Goal: Task Accomplishment & Management: Manage account settings

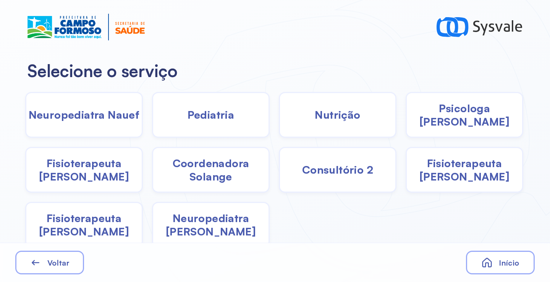
click at [216, 123] on div "Pediatria" at bounding box center [211, 115] width 118 height 46
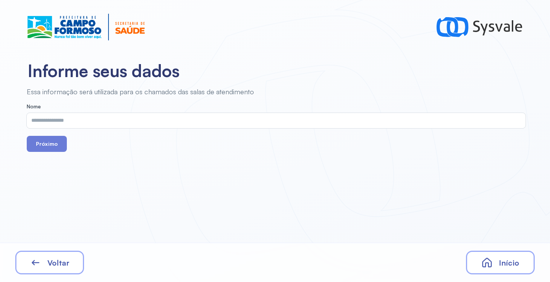
click at [180, 123] on input "text" at bounding box center [275, 120] width 496 height 15
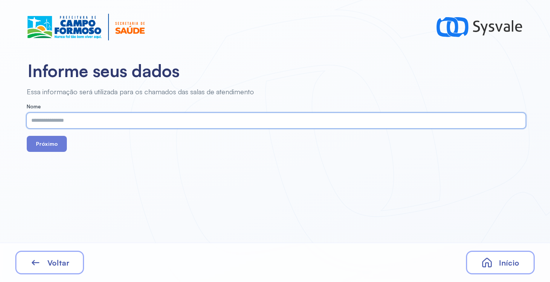
paste input "**********"
type input "**********"
click at [41, 144] on button "Próximo" at bounding box center [47, 144] width 40 height 16
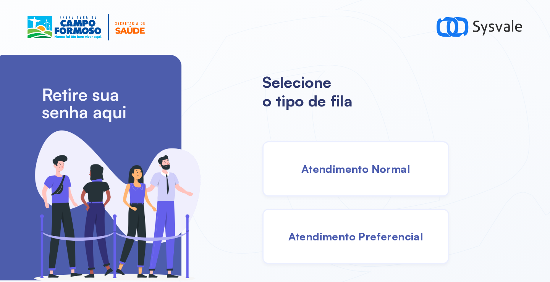
click at [316, 170] on span "Atendimento Normal" at bounding box center [356, 168] width 109 height 13
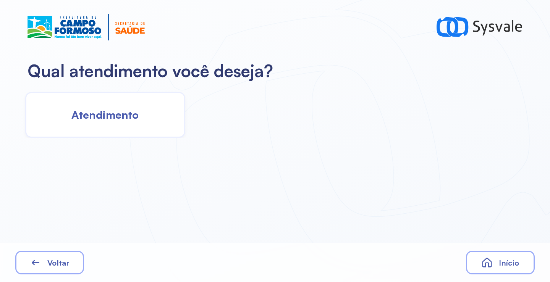
click at [115, 120] on span "Atendimento" at bounding box center [104, 114] width 67 height 13
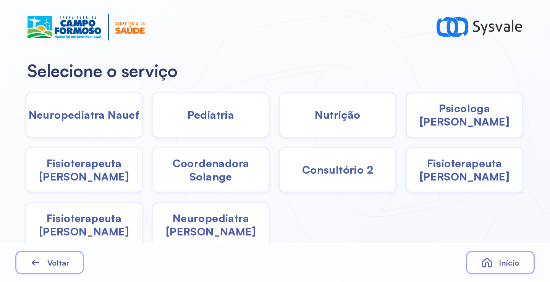
click at [458, 175] on span "Fisioterapeuta [PERSON_NAME]" at bounding box center [464, 170] width 115 height 27
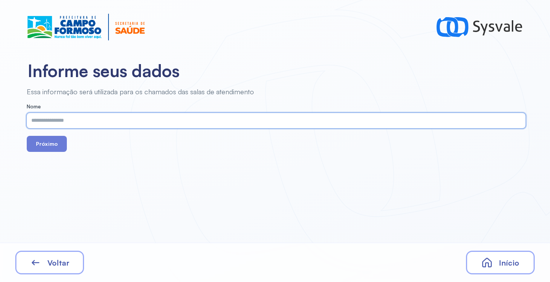
click at [196, 125] on input "text" at bounding box center [275, 120] width 496 height 15
paste input "**********"
type input "**********"
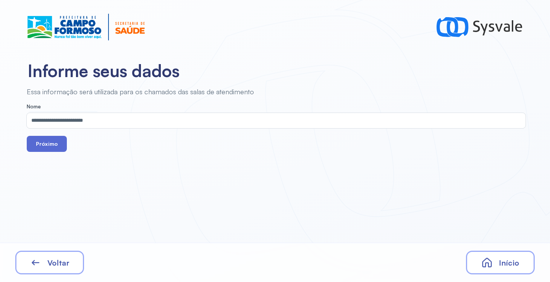
click at [45, 144] on button "Próximo" at bounding box center [47, 144] width 40 height 16
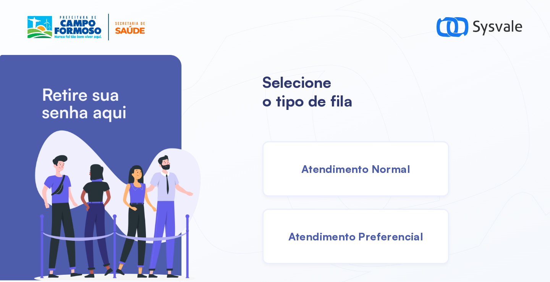
click at [329, 172] on span "Atendimento Normal" at bounding box center [356, 168] width 109 height 13
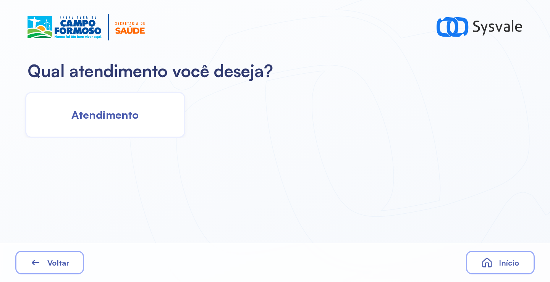
click at [118, 120] on span "Atendimento" at bounding box center [104, 114] width 67 height 13
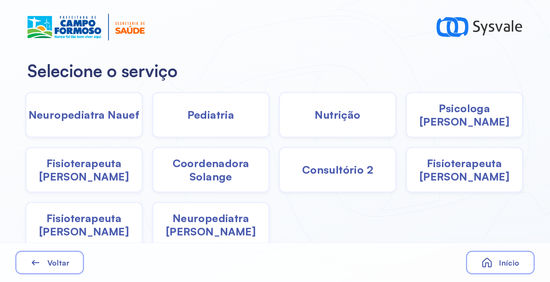
click at [300, 122] on div "Nutrição" at bounding box center [338, 115] width 118 height 46
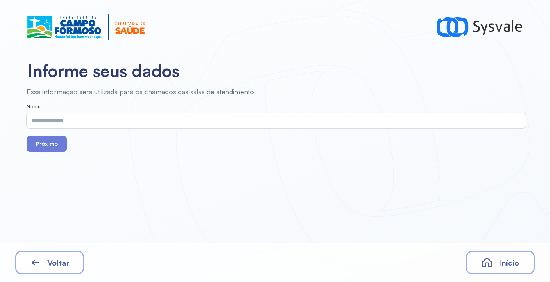
click at [133, 122] on input "text" at bounding box center [275, 120] width 496 height 15
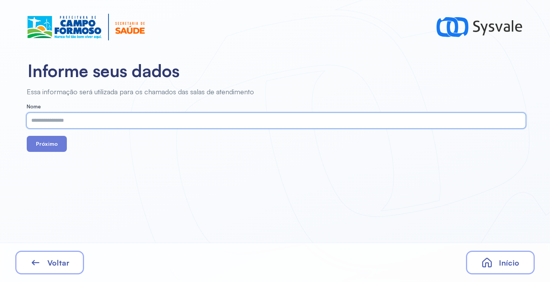
paste input "**********"
type input "**********"
click at [43, 145] on button "Próximo" at bounding box center [47, 144] width 40 height 16
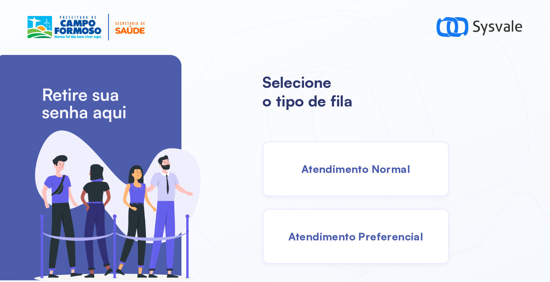
drag, startPoint x: 331, startPoint y: 168, endPoint x: 325, endPoint y: 156, distance: 13.0
click at [325, 156] on div "Atendimento Normal" at bounding box center [356, 168] width 187 height 55
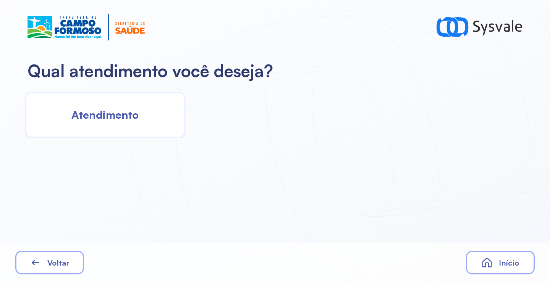
click at [153, 122] on div "Atendimento" at bounding box center [105, 115] width 160 height 46
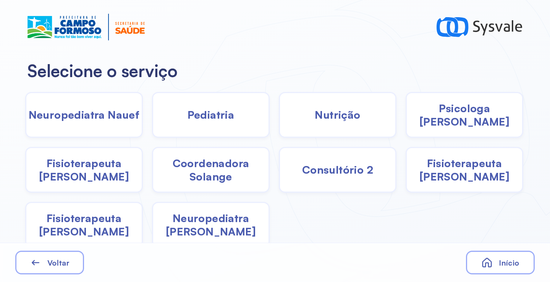
click at [337, 121] on span "Nutrição" at bounding box center [337, 114] width 45 height 13
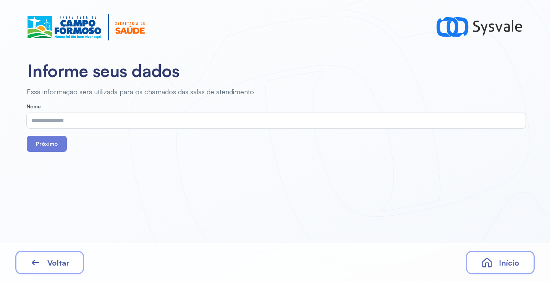
click at [191, 125] on input "text" at bounding box center [275, 120] width 496 height 15
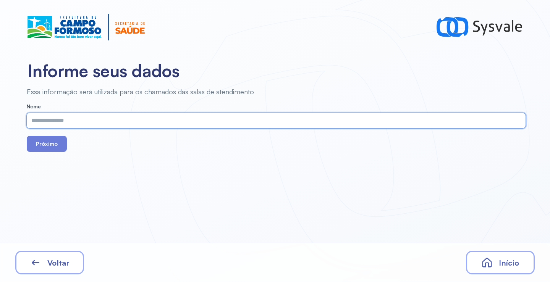
paste input "**********"
type input "**********"
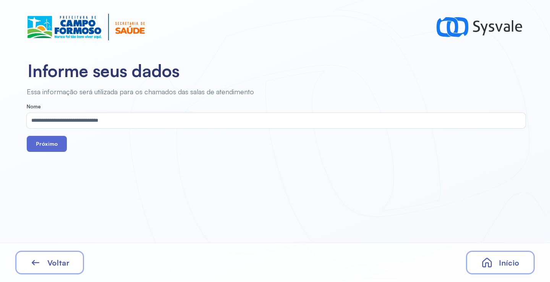
click at [50, 145] on button "Próximo" at bounding box center [47, 144] width 40 height 16
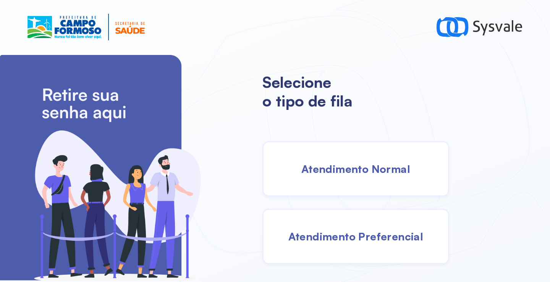
click at [375, 172] on span "Atendimento Normal" at bounding box center [356, 168] width 109 height 13
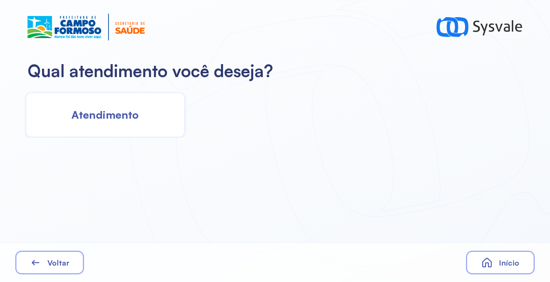
click at [115, 114] on span "Atendimento" at bounding box center [104, 114] width 67 height 13
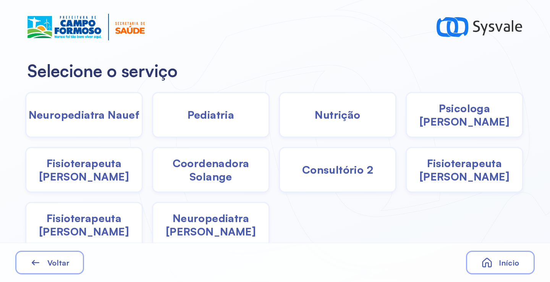
click at [216, 126] on div "Pediatria" at bounding box center [211, 115] width 118 height 46
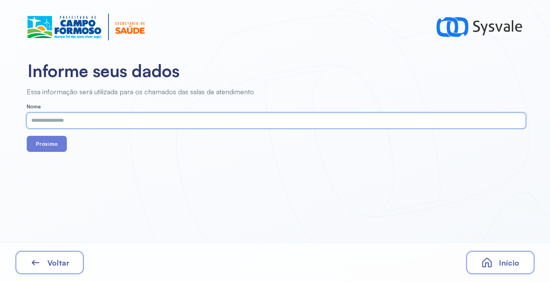
paste input "**********"
type input "**********"
click at [39, 144] on button "Próximo" at bounding box center [47, 144] width 40 height 16
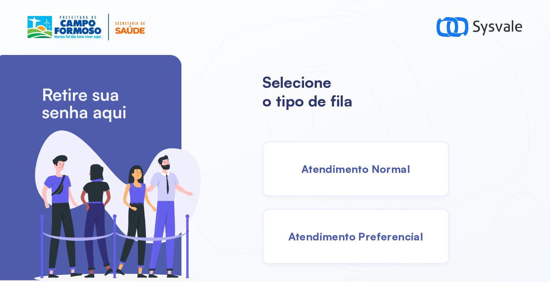
click at [352, 154] on div "Atendimento Normal" at bounding box center [356, 168] width 187 height 55
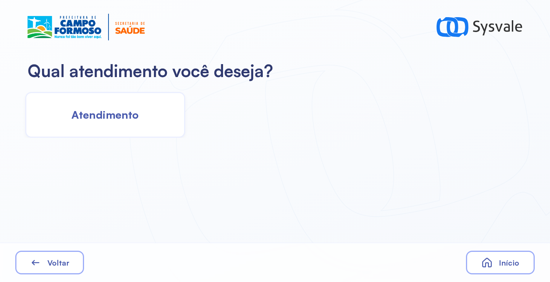
click at [145, 130] on div "Atendimento" at bounding box center [105, 115] width 160 height 46
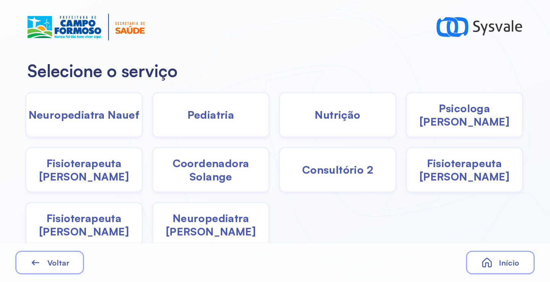
click at [218, 113] on span "Pediatria" at bounding box center [211, 114] width 47 height 13
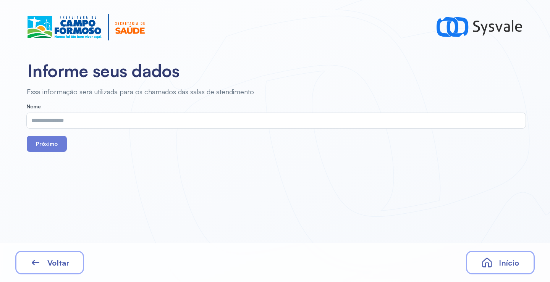
click at [59, 255] on div "Voltar" at bounding box center [49, 263] width 69 height 24
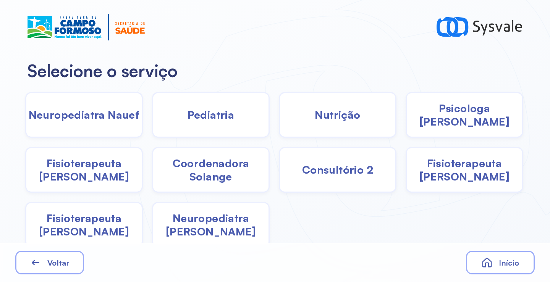
click at [348, 115] on span "Nutrição" at bounding box center [337, 114] width 45 height 13
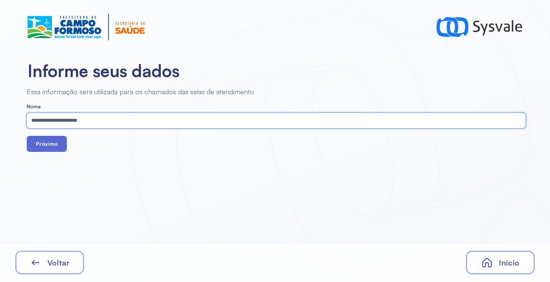
type input "**********"
click at [46, 148] on button "Próximo" at bounding box center [47, 144] width 40 height 16
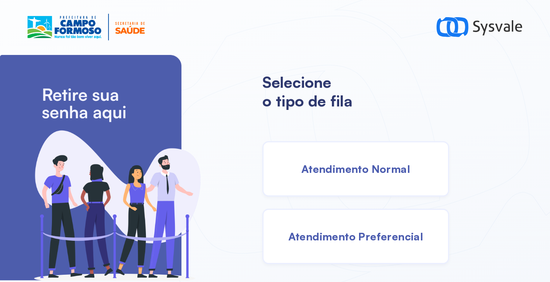
click at [346, 176] on div "Atendimento Normal" at bounding box center [356, 168] width 187 height 55
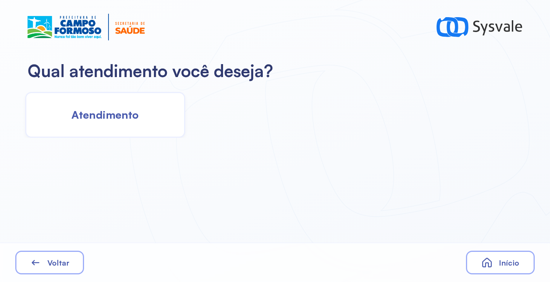
click at [130, 103] on div "Atendimento" at bounding box center [105, 115] width 160 height 46
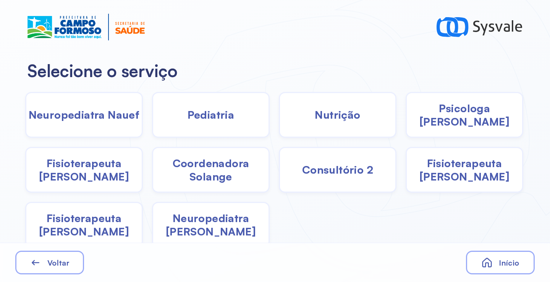
click at [443, 175] on span "Fisioterapeuta Francyne" at bounding box center [464, 170] width 115 height 27
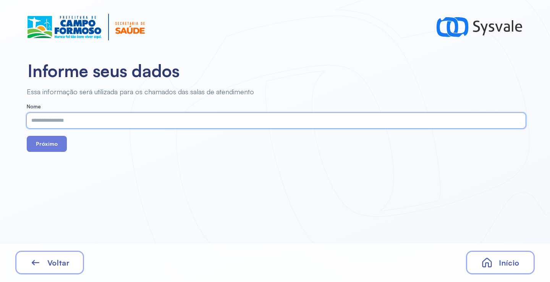
paste input "**********"
type input "**********"
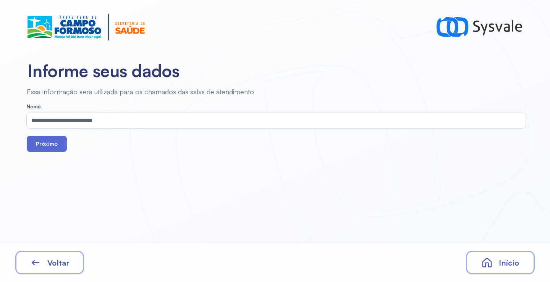
click at [43, 140] on button "Próximo" at bounding box center [47, 144] width 40 height 16
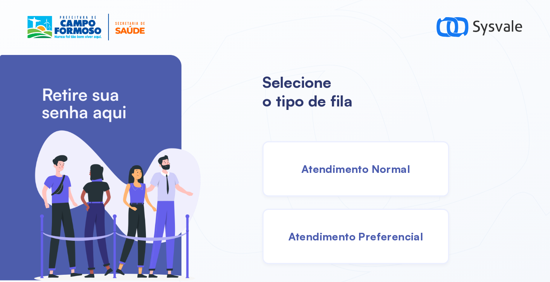
click at [322, 164] on span "Atendimento Normal" at bounding box center [356, 168] width 109 height 13
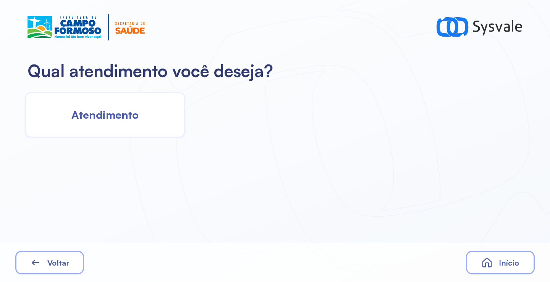
click at [117, 123] on div "Atendimento" at bounding box center [105, 115] width 160 height 46
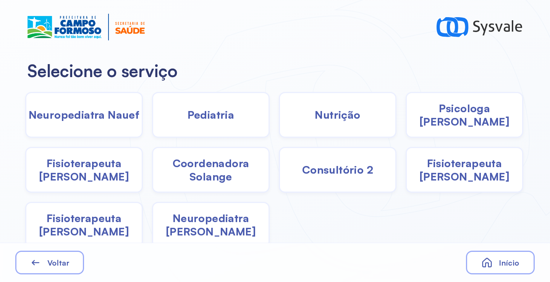
click at [479, 164] on span "Fisioterapeuta Francyne" at bounding box center [464, 170] width 115 height 27
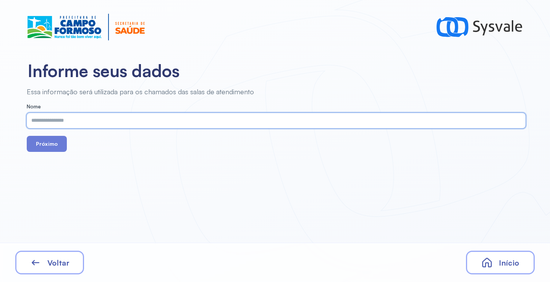
paste input "**********"
type input "**********"
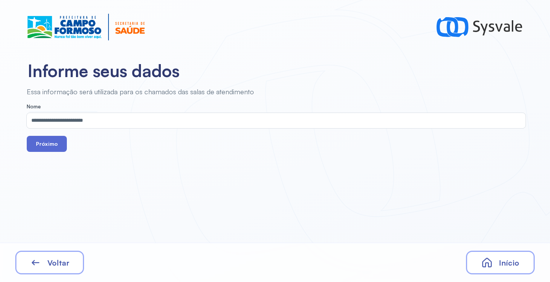
click at [44, 152] on button "Próximo" at bounding box center [47, 144] width 40 height 16
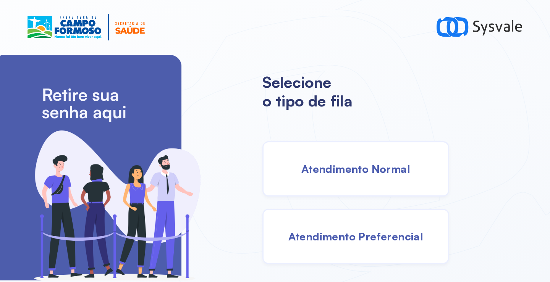
click at [331, 237] on span "Atendimento Preferencial" at bounding box center [356, 236] width 135 height 13
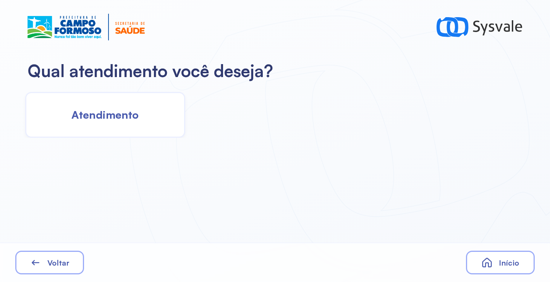
click at [131, 124] on div "Atendimento" at bounding box center [105, 115] width 160 height 46
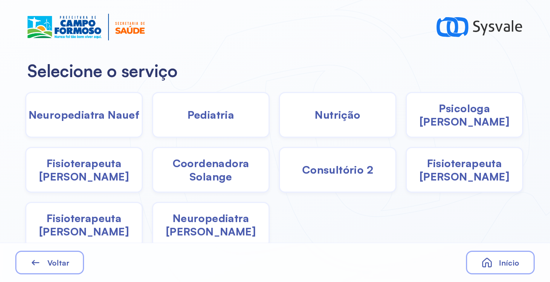
click at [191, 121] on span "Pediatria" at bounding box center [211, 114] width 47 height 13
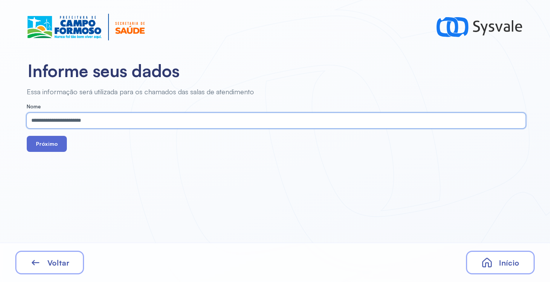
type input "**********"
click at [47, 136] on button "Próximo" at bounding box center [47, 144] width 40 height 16
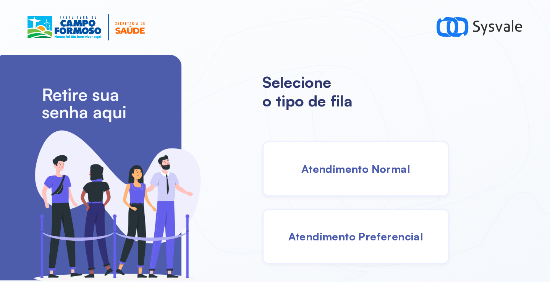
click at [341, 169] on span "Atendimento Normal" at bounding box center [356, 168] width 109 height 13
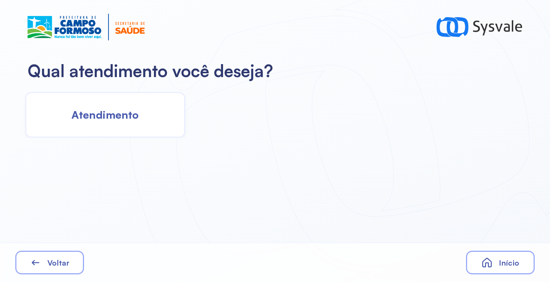
drag, startPoint x: 104, startPoint y: 105, endPoint x: 109, endPoint y: 105, distance: 5.0
click at [109, 105] on div "Atendimento" at bounding box center [105, 115] width 160 height 46
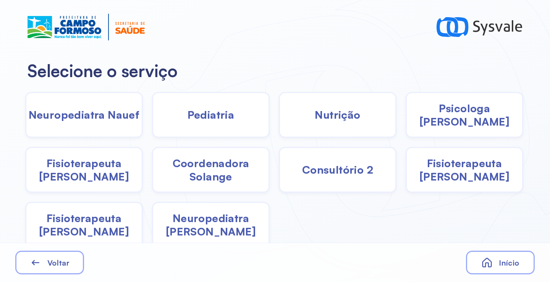
click at [221, 127] on div "Pediatria" at bounding box center [211, 115] width 118 height 46
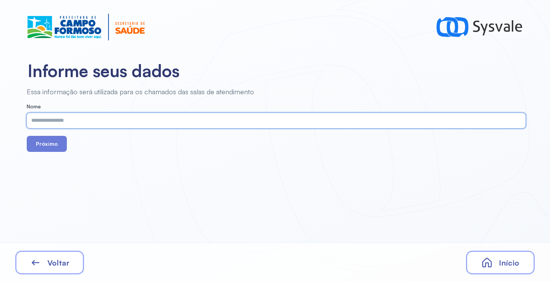
paste input "**********"
type input "**********"
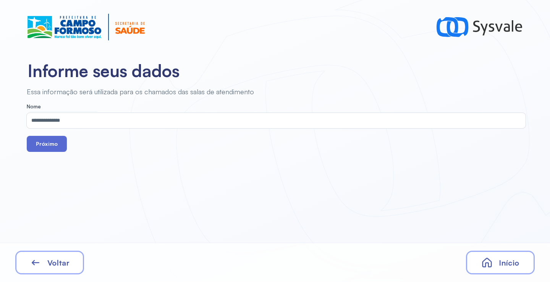
drag, startPoint x: 65, startPoint y: 146, endPoint x: 59, endPoint y: 145, distance: 6.1
click at [60, 146] on button "Próximo" at bounding box center [47, 144] width 40 height 16
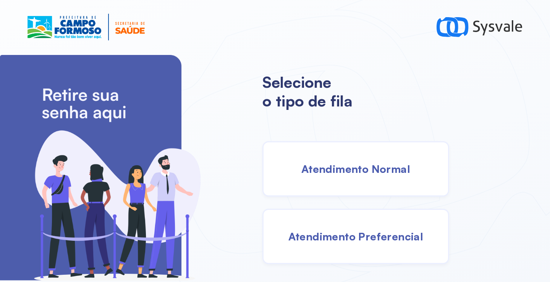
click at [345, 166] on span "Atendimento Normal" at bounding box center [356, 168] width 109 height 13
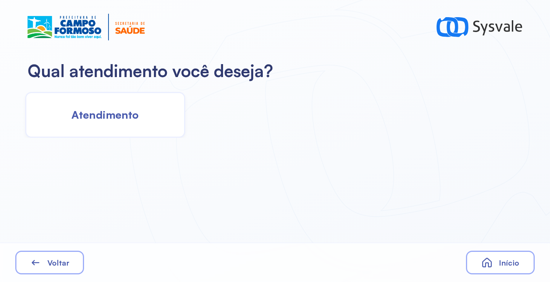
click at [136, 113] on span "Atendimento" at bounding box center [104, 114] width 67 height 13
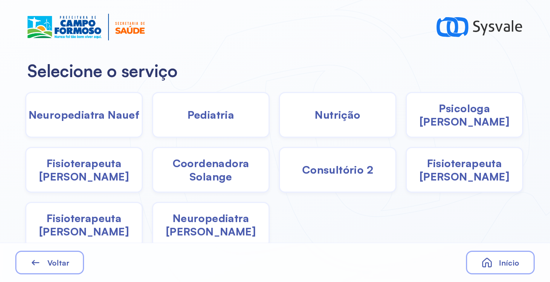
click at [235, 118] on div "Pediatria" at bounding box center [211, 115] width 118 height 46
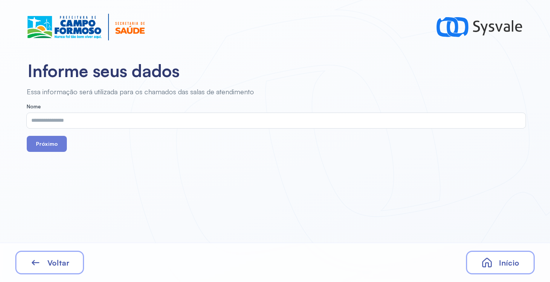
drag, startPoint x: 235, startPoint y: 118, endPoint x: 213, endPoint y: 127, distance: 23.3
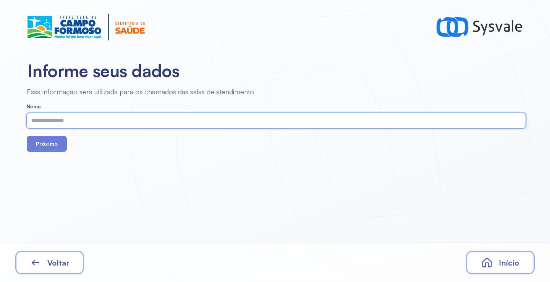
paste input "**********"
type input "**********"
click at [49, 139] on button "Próximo" at bounding box center [47, 144] width 40 height 16
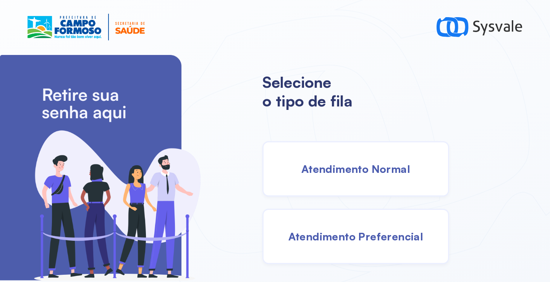
drag, startPoint x: 352, startPoint y: 174, endPoint x: 347, endPoint y: 172, distance: 5.9
click at [347, 172] on span "Atendimento Normal" at bounding box center [356, 168] width 109 height 13
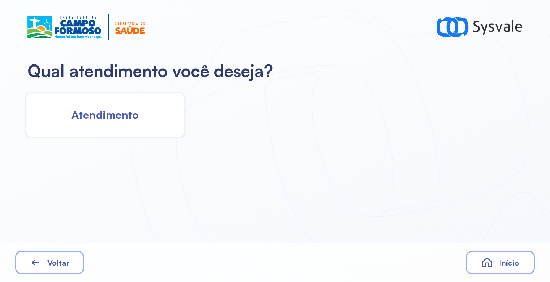
click at [117, 102] on div "Atendimento" at bounding box center [105, 115] width 160 height 46
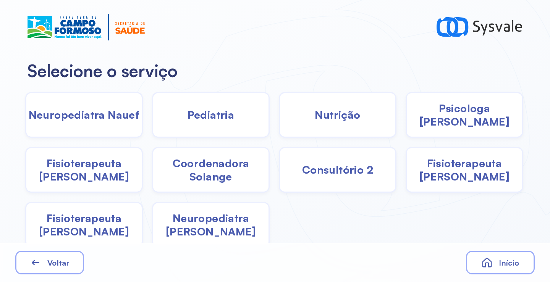
click at [223, 123] on div "Pediatria" at bounding box center [211, 115] width 118 height 46
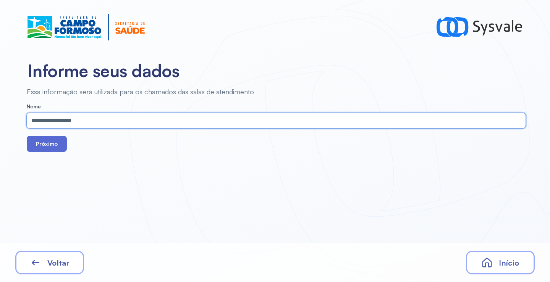
type input "**********"
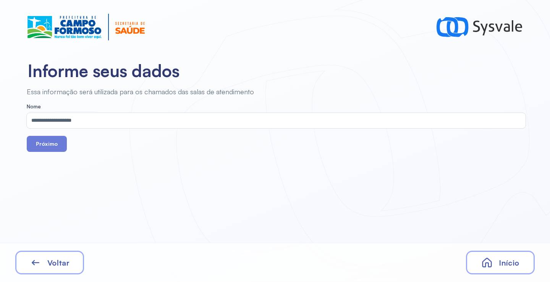
drag, startPoint x: 45, startPoint y: 151, endPoint x: 109, endPoint y: 98, distance: 82.3
click at [45, 148] on button "Próximo" at bounding box center [47, 144] width 40 height 16
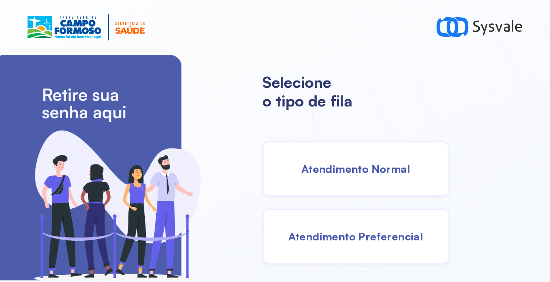
click at [349, 170] on span "Atendimento Normal" at bounding box center [356, 168] width 109 height 13
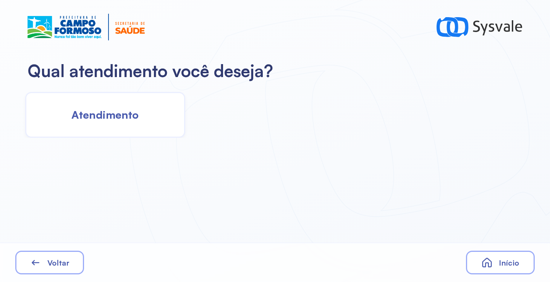
click at [118, 123] on div "Atendimento" at bounding box center [105, 115] width 160 height 46
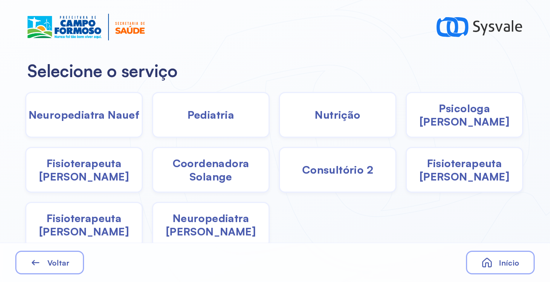
click at [190, 121] on span "Pediatria" at bounding box center [211, 114] width 47 height 13
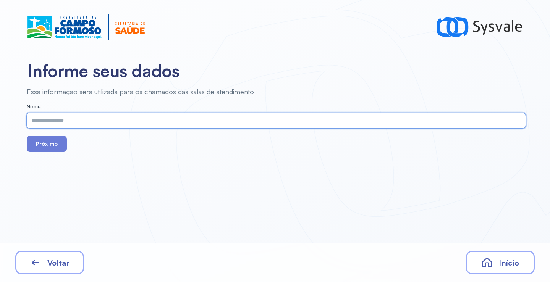
paste input "**********"
type input "**********"
click at [50, 146] on button "Próximo" at bounding box center [47, 144] width 40 height 16
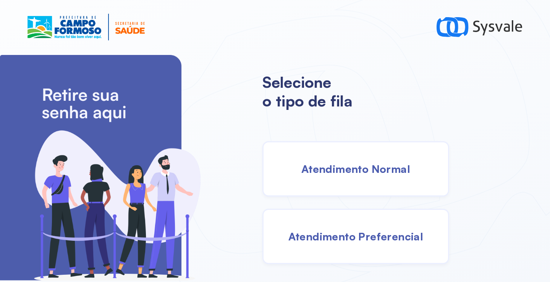
click at [330, 160] on div "Atendimento Normal" at bounding box center [356, 168] width 187 height 55
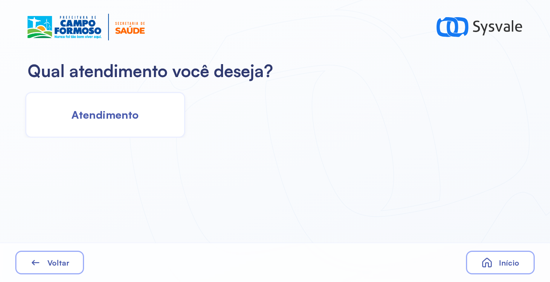
click at [122, 101] on div "Atendimento" at bounding box center [105, 115] width 160 height 46
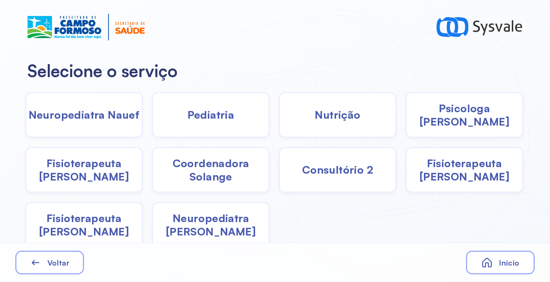
click at [175, 117] on div "Pediatria" at bounding box center [211, 115] width 118 height 46
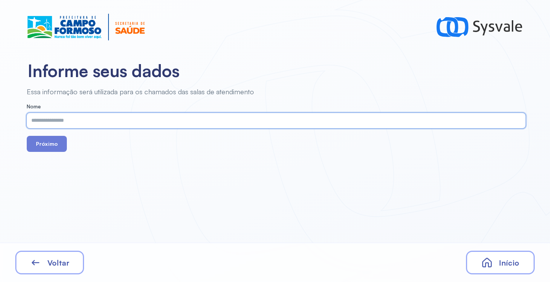
paste input "**********"
type input "**********"
click at [51, 139] on button "Próximo" at bounding box center [47, 144] width 40 height 16
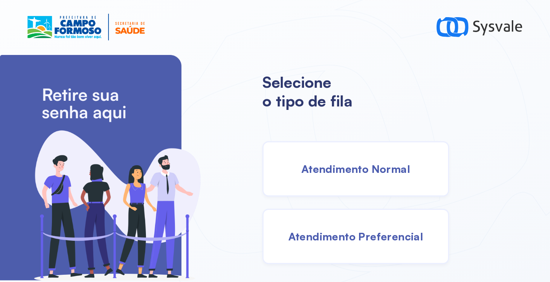
click at [317, 167] on span "Atendimento Normal" at bounding box center [356, 168] width 109 height 13
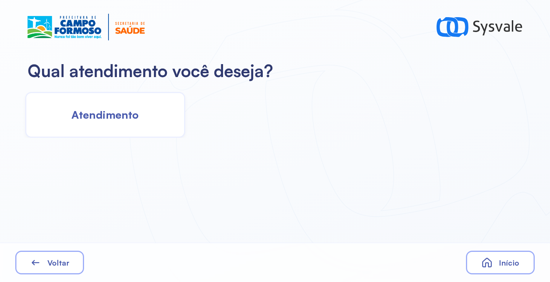
click at [114, 113] on span "Atendimento" at bounding box center [104, 114] width 67 height 13
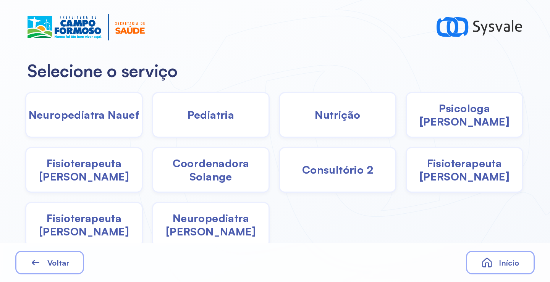
click at [193, 120] on span "Pediatria" at bounding box center [211, 114] width 47 height 13
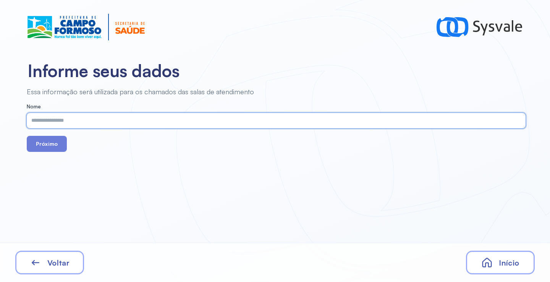
paste input "**********"
type input "**********"
click at [43, 141] on button "Próximo" at bounding box center [47, 144] width 40 height 16
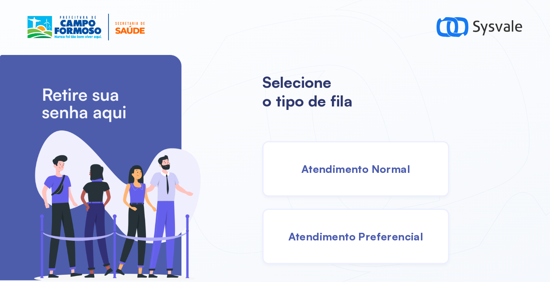
click at [342, 178] on div "Atendimento Normal" at bounding box center [356, 168] width 187 height 55
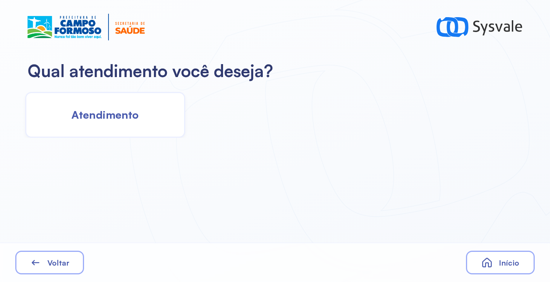
drag, startPoint x: 156, startPoint y: 138, endPoint x: 152, endPoint y: 135, distance: 5.0
click at [154, 137] on div "Qual atendimento você deseja? Atendimento Voltar Início" at bounding box center [275, 141] width 550 height 282
click at [152, 114] on div "Atendimento" at bounding box center [105, 115] width 160 height 46
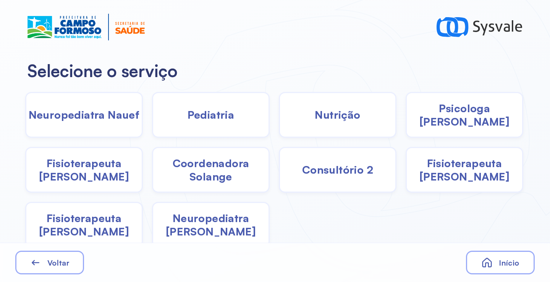
drag, startPoint x: 208, startPoint y: 124, endPoint x: 203, endPoint y: 124, distance: 4.6
click at [203, 124] on div "Pediatria" at bounding box center [211, 115] width 118 height 46
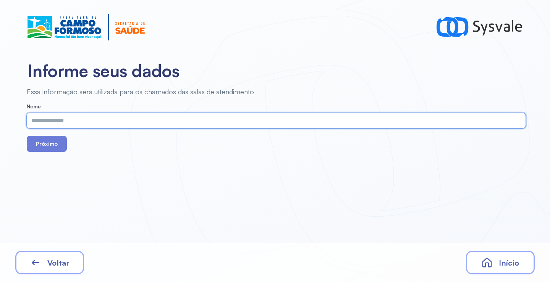
paste input "**********"
type input "**********"
drag, startPoint x: 50, startPoint y: 140, endPoint x: 52, endPoint y: 137, distance: 3.9
click at [50, 140] on button "Próximo" at bounding box center [47, 144] width 40 height 16
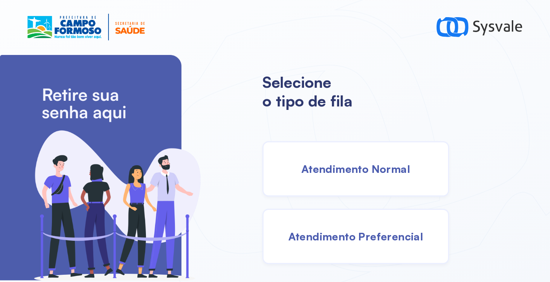
click at [337, 165] on span "Atendimento Normal" at bounding box center [356, 168] width 109 height 13
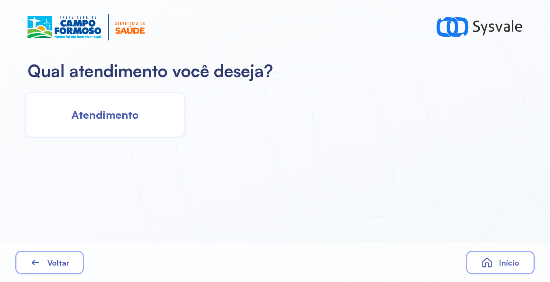
click at [120, 108] on span "Atendimento" at bounding box center [104, 114] width 67 height 13
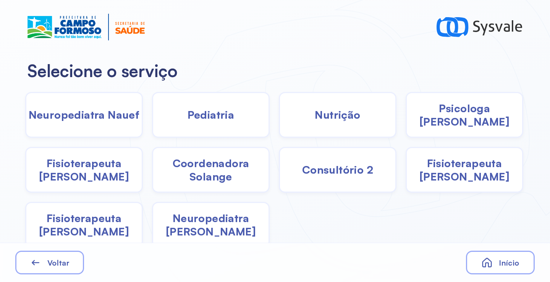
click at [214, 115] on span "Pediatria" at bounding box center [211, 114] width 47 height 13
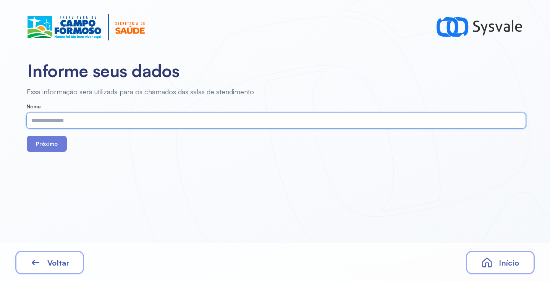
paste input "**********"
type input "**********"
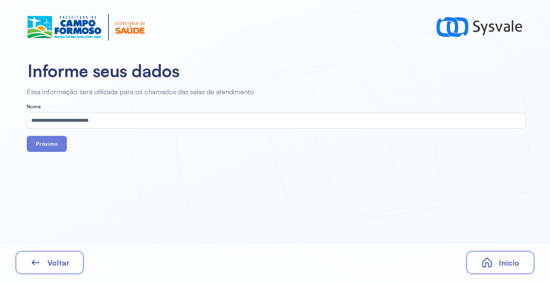
drag, startPoint x: 52, startPoint y: 147, endPoint x: 122, endPoint y: 31, distance: 135.8
click at [52, 146] on button "Próximo" at bounding box center [47, 144] width 40 height 16
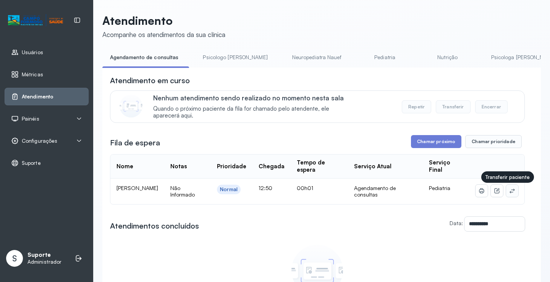
click at [509, 194] on icon at bounding box center [512, 191] width 6 height 6
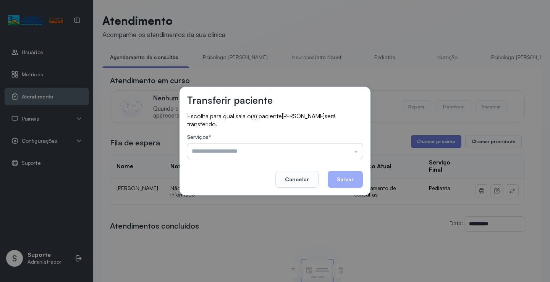
click at [259, 153] on input "text" at bounding box center [275, 151] width 176 height 15
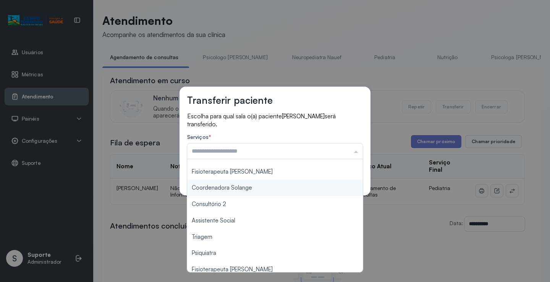
scroll to position [115, 0]
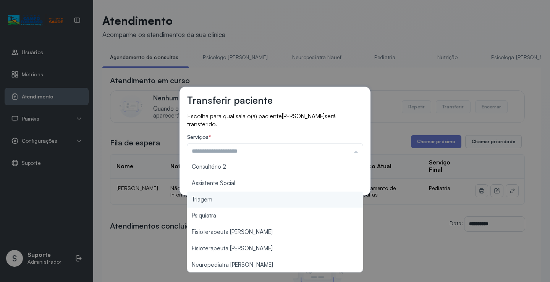
type input "*******"
click at [225, 204] on div "Transferir paciente Escolha para qual sala o(a) paciente Luna Felix Santos será…" at bounding box center [275, 141] width 550 height 282
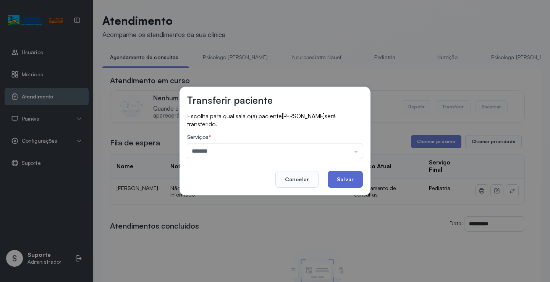
click at [341, 181] on button "Salvar" at bounding box center [345, 179] width 35 height 17
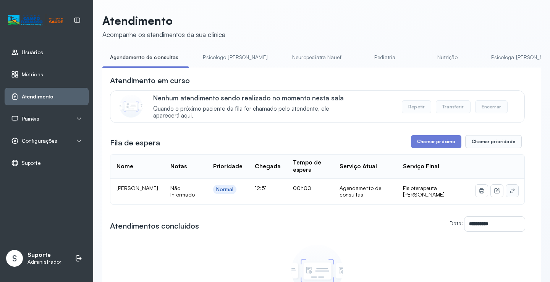
click at [509, 193] on icon at bounding box center [512, 191] width 6 height 6
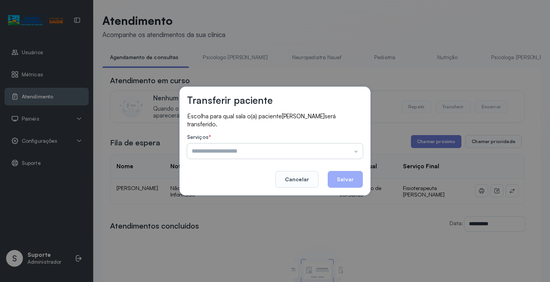
click at [206, 151] on input "text" at bounding box center [275, 151] width 176 height 15
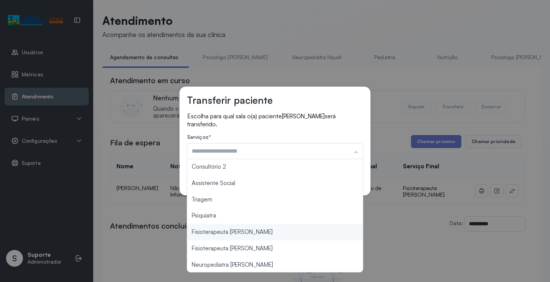
type input "**********"
click at [222, 232] on div "**********" at bounding box center [275, 141] width 550 height 282
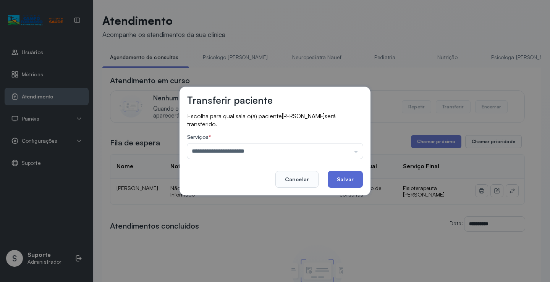
click at [349, 183] on button "Salvar" at bounding box center [345, 179] width 35 height 17
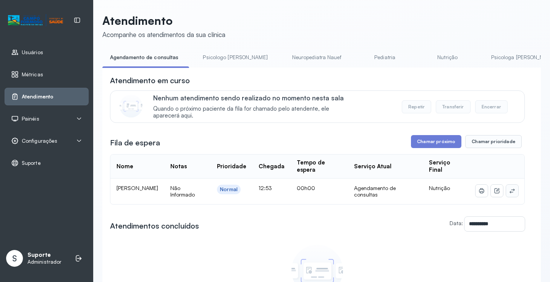
click at [510, 193] on icon at bounding box center [512, 191] width 5 height 5
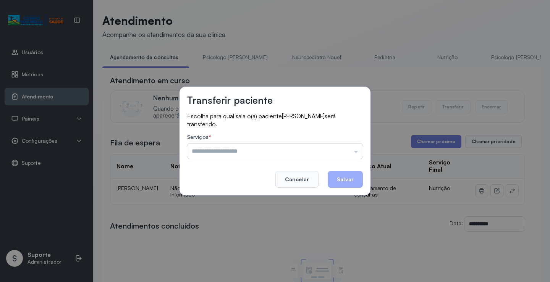
click at [311, 151] on input "text" at bounding box center [275, 151] width 176 height 15
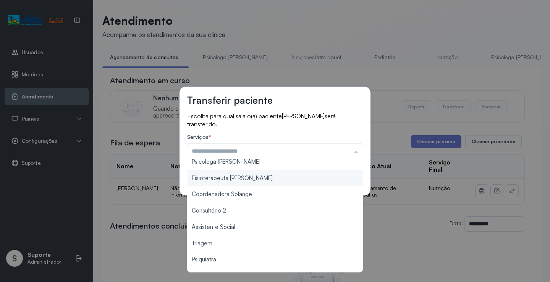
scroll to position [76, 0]
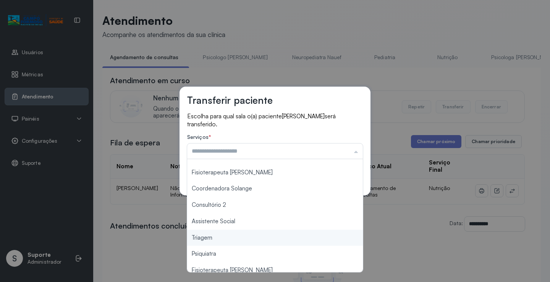
type input "*******"
click at [227, 240] on div "Transferir paciente Escolha para qual sala o(a) paciente [PERSON_NAME] será tra…" at bounding box center [275, 141] width 550 height 282
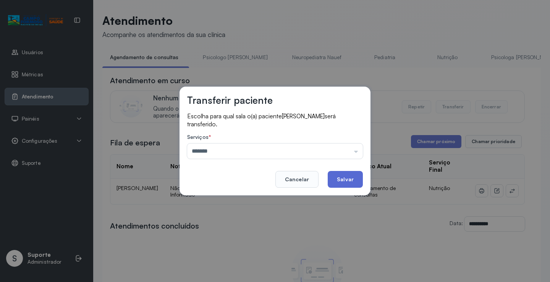
click at [348, 183] on button "Salvar" at bounding box center [345, 179] width 35 height 17
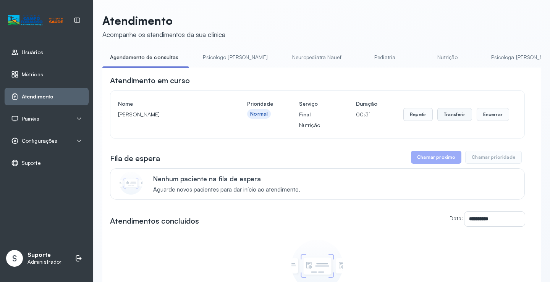
click at [445, 116] on button "Transferir" at bounding box center [455, 114] width 35 height 13
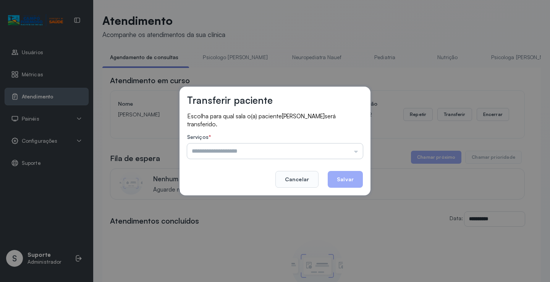
click at [209, 150] on input "text" at bounding box center [275, 151] width 176 height 15
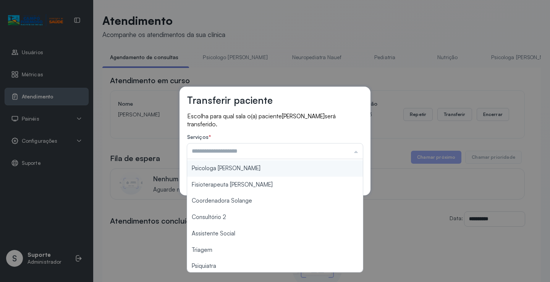
scroll to position [76, 0]
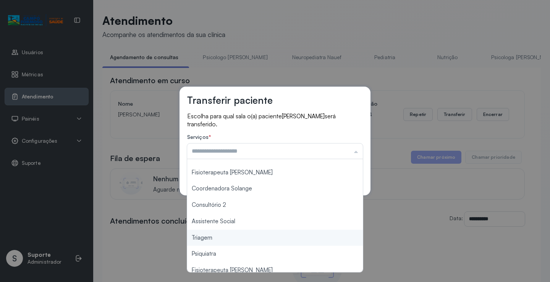
type input "*******"
click at [215, 238] on div "Transferir paciente Escolha para qual sala o(a) paciente Sarah Emanuelly Ferrei…" at bounding box center [275, 141] width 550 height 282
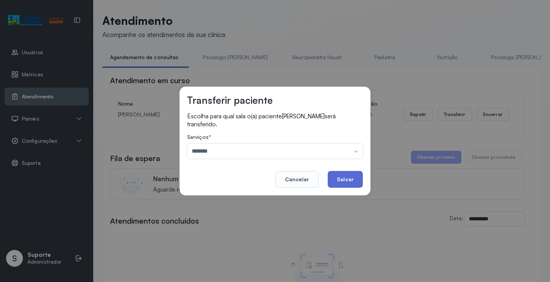
click at [350, 179] on button "Salvar" at bounding box center [345, 179] width 35 height 17
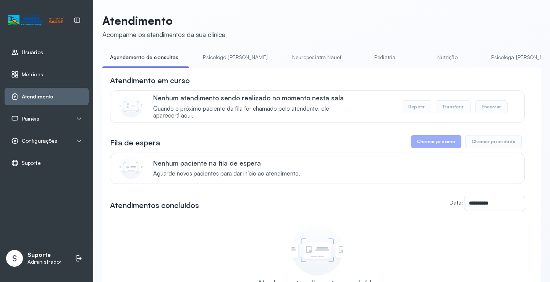
drag, startPoint x: 216, startPoint y: 62, endPoint x: 167, endPoint y: 59, distance: 49.4
click at [216, 62] on link "Psicologo Pedro" at bounding box center [235, 57] width 80 height 13
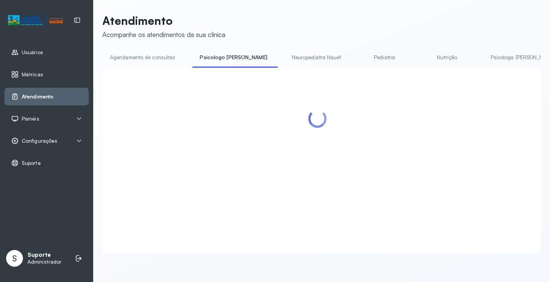
click at [156, 57] on link "Agendamento de consultas" at bounding box center [142, 57] width 81 height 13
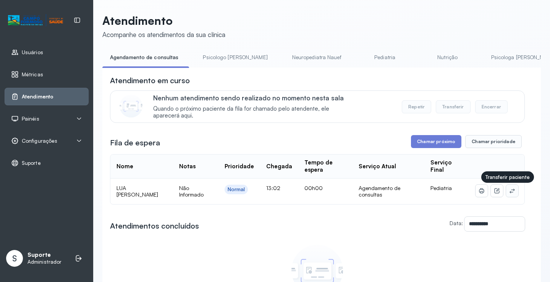
click at [509, 194] on icon at bounding box center [512, 191] width 6 height 6
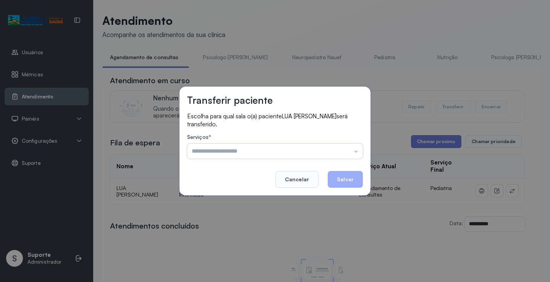
click at [343, 149] on input "text" at bounding box center [275, 151] width 176 height 15
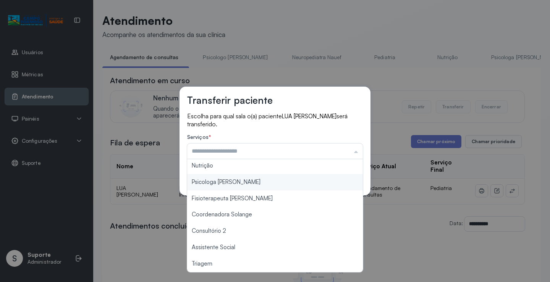
scroll to position [115, 0]
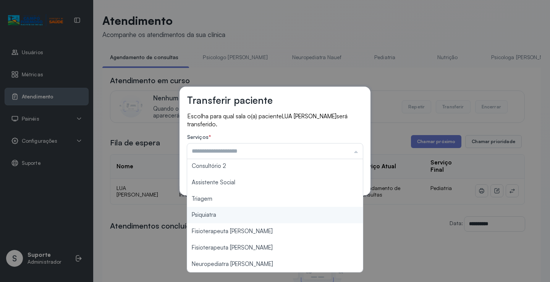
type input "*******"
click at [244, 206] on div "Transferir paciente Escolha para qual sala o(a) paciente LUA JULIA SANTOS VIANA…" at bounding box center [275, 141] width 550 height 282
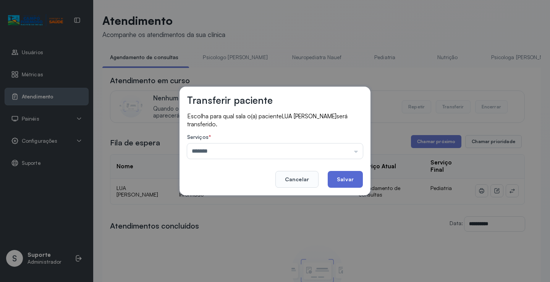
click at [337, 187] on button "Salvar" at bounding box center [345, 179] width 35 height 17
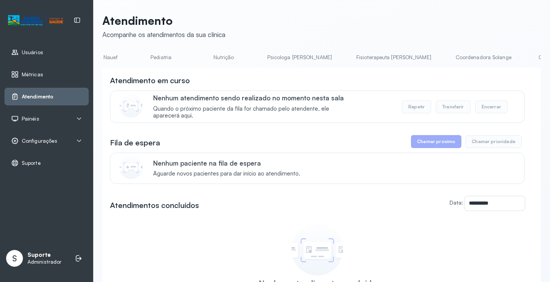
scroll to position [0, 378]
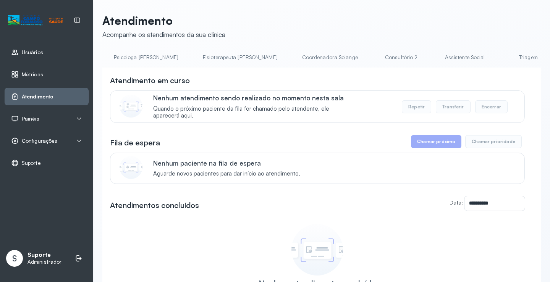
click at [502, 58] on link "Triagem" at bounding box center [529, 57] width 54 height 13
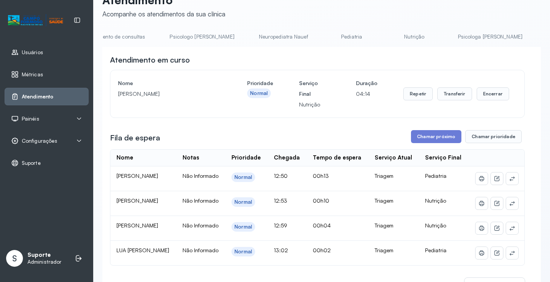
scroll to position [0, 0]
click at [130, 38] on link "Agendamento de consultas" at bounding box center [142, 37] width 81 height 13
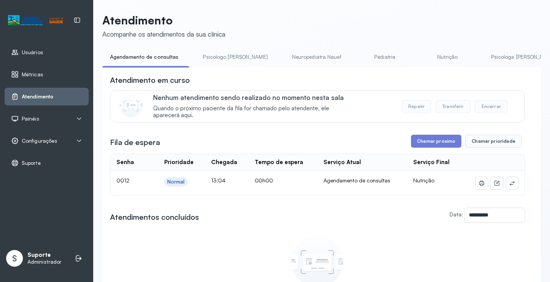
scroll to position [21, 0]
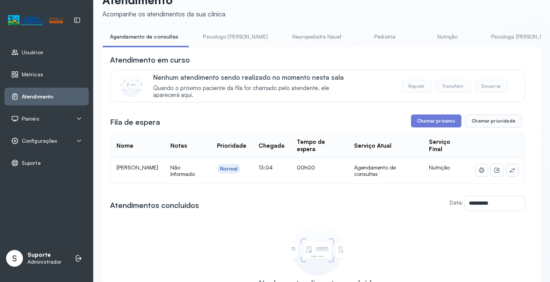
click at [506, 167] on button at bounding box center [512, 170] width 12 height 12
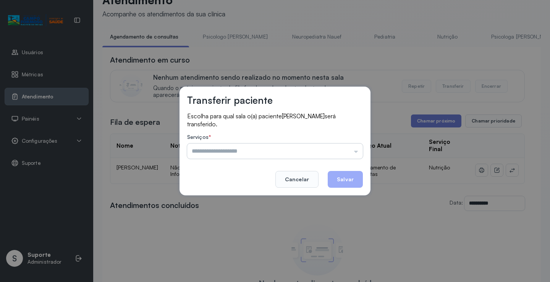
drag, startPoint x: 330, startPoint y: 143, endPoint x: 330, endPoint y: 156, distance: 13.4
click at [330, 155] on div "Serviços * Psicologo Pedro Neuropediatra Nauef Pediatria Nutrição Psicologa Ala…" at bounding box center [275, 146] width 176 height 25
click at [330, 156] on input "text" at bounding box center [275, 151] width 176 height 15
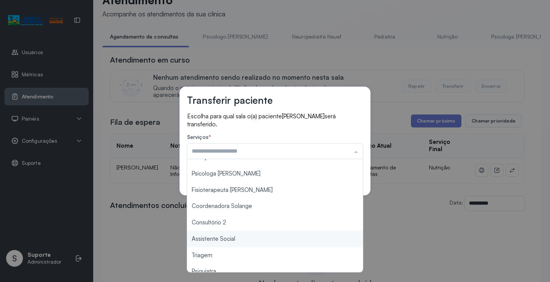
scroll to position [115, 0]
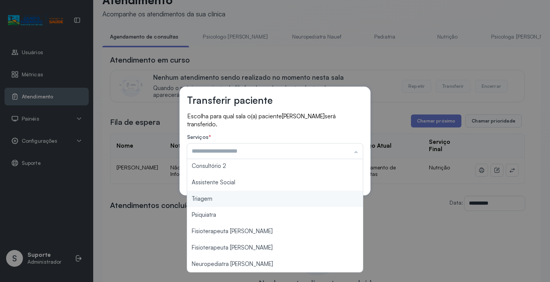
type input "*******"
drag, startPoint x: 207, startPoint y: 199, endPoint x: 321, endPoint y: 186, distance: 115.1
click at [216, 197] on div "Transferir paciente Escolha para qual sala o(a) paciente Maria Cecilia Souza Li…" at bounding box center [275, 141] width 550 height 282
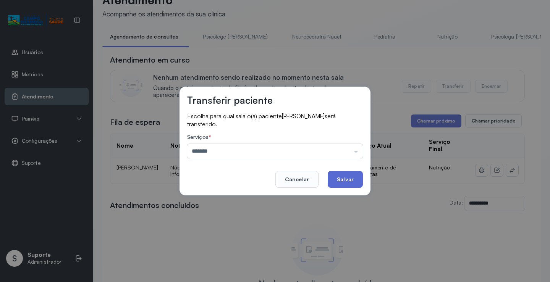
click at [341, 183] on button "Salvar" at bounding box center [345, 179] width 35 height 17
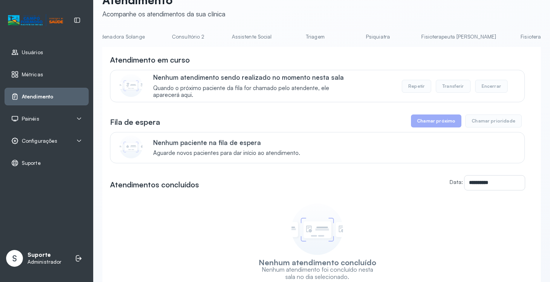
scroll to position [0, 608]
click at [397, 35] on link "Fisioterapeuta Francyne" at bounding box center [442, 37] width 90 height 13
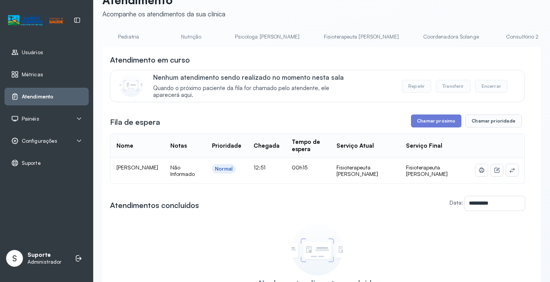
scroll to position [0, 0]
click at [151, 35] on link "Agendamento de consultas" at bounding box center [142, 37] width 81 height 13
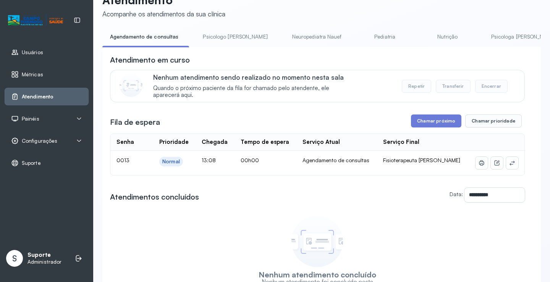
drag, startPoint x: 224, startPoint y: 29, endPoint x: 222, endPoint y: 46, distance: 16.6
click at [225, 32] on div "**********" at bounding box center [321, 167] width 439 height 349
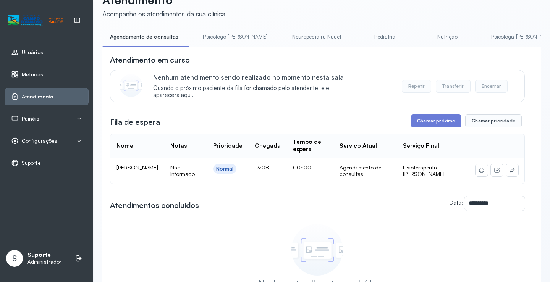
drag, startPoint x: 217, startPoint y: 37, endPoint x: 154, endPoint y: 36, distance: 63.8
click at [217, 37] on link "Psicologo Pedro" at bounding box center [235, 37] width 80 height 13
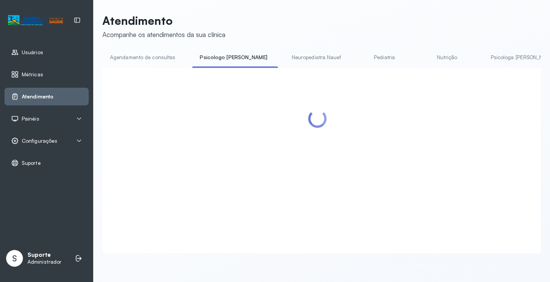
click at [140, 49] on div "Atendimento Acompanhe os atendimentos da sua clínica Agendamento de consultas P…" at bounding box center [321, 134] width 439 height 240
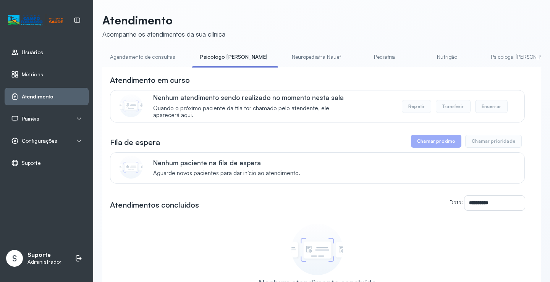
click at [140, 50] on div "**********" at bounding box center [321, 181] width 439 height 337
click at [140, 52] on link "Agendamento de consultas" at bounding box center [142, 57] width 81 height 13
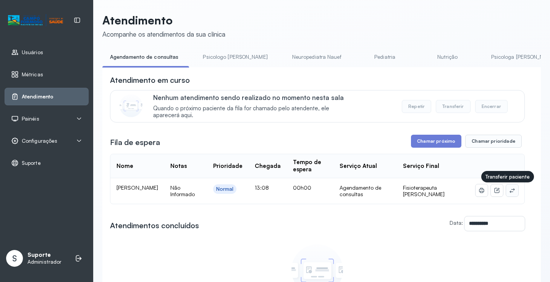
click at [509, 191] on icon at bounding box center [512, 191] width 6 height 6
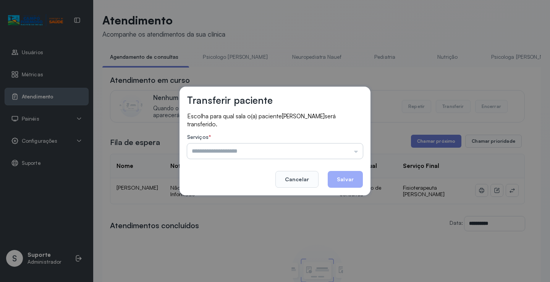
click at [344, 150] on input "text" at bounding box center [275, 151] width 176 height 15
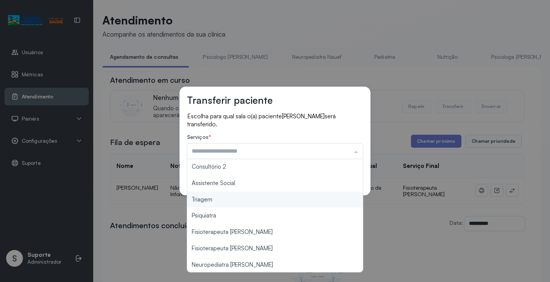
scroll to position [116, 0]
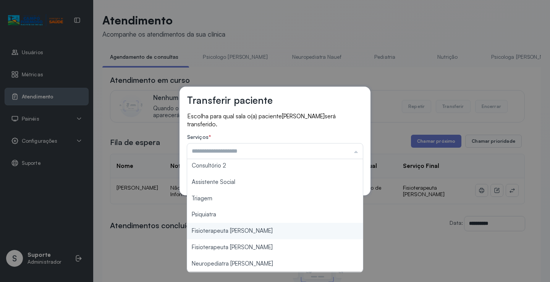
type input "**********"
drag, startPoint x: 247, startPoint y: 230, endPoint x: 354, endPoint y: 182, distance: 117.4
click at [251, 226] on div "**********" at bounding box center [275, 141] width 550 height 282
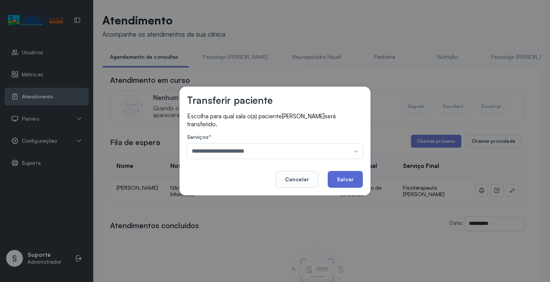
click at [359, 174] on button "Salvar" at bounding box center [345, 179] width 35 height 17
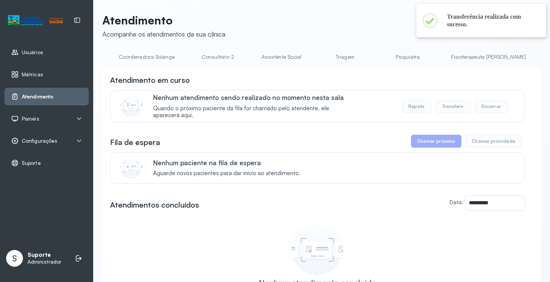
scroll to position [0, 608]
click at [397, 59] on link "Fisioterapeuta Francyne" at bounding box center [442, 57] width 90 height 13
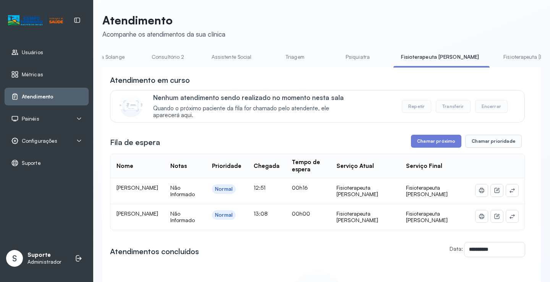
drag, startPoint x: 114, startPoint y: 187, endPoint x: 174, endPoint y: 193, distance: 60.2
click at [164, 193] on td "Erick Samuel Carvalho Nunes" at bounding box center [137, 191] width 54 height 26
click at [112, 188] on td "Erick Samuel Carvalho Nunes" at bounding box center [137, 191] width 54 height 26
drag, startPoint x: 115, startPoint y: 188, endPoint x: 133, endPoint y: 198, distance: 20.3
click at [133, 198] on td "Erick Samuel Carvalho Nunes" at bounding box center [137, 191] width 54 height 26
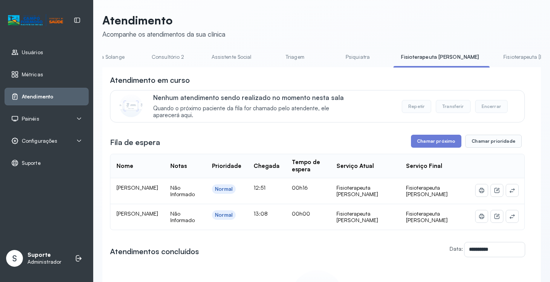
copy span "Erick Samuel Carvalho Nunes"
click at [510, 192] on icon at bounding box center [512, 191] width 6 height 6
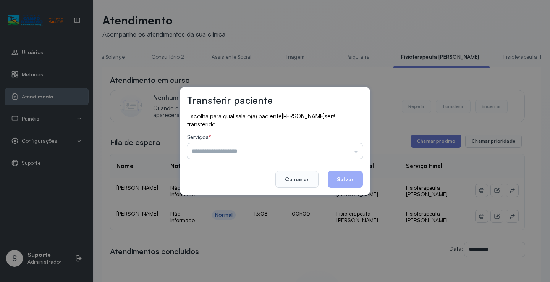
click at [335, 148] on input "text" at bounding box center [275, 151] width 176 height 15
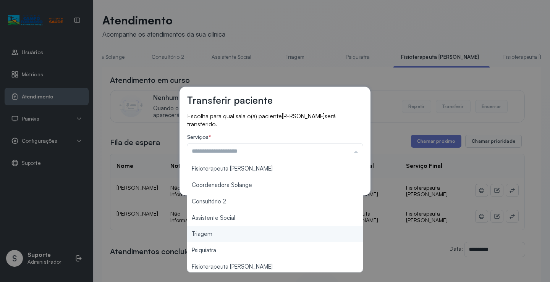
scroll to position [115, 0]
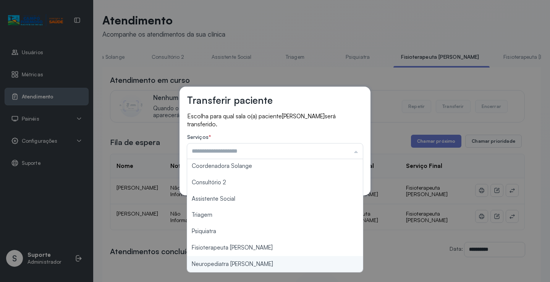
type input "**********"
click at [235, 265] on div "**********" at bounding box center [275, 141] width 550 height 282
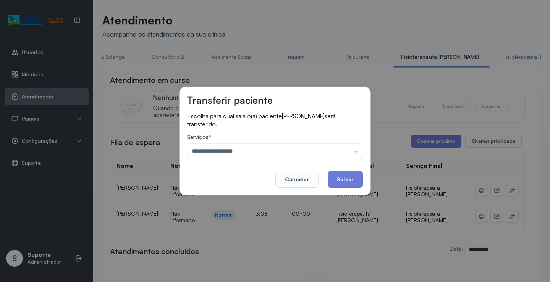
click at [351, 185] on button "Salvar" at bounding box center [345, 179] width 35 height 17
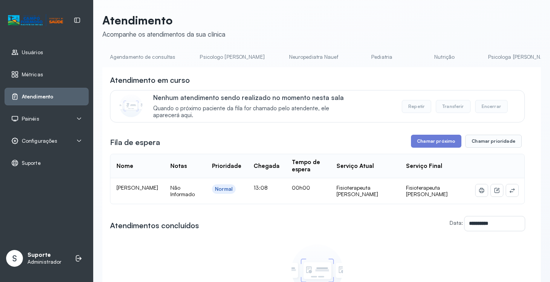
click at [214, 50] on div "**********" at bounding box center [321, 191] width 439 height 357
click at [194, 60] on link "Psicologo Pedro" at bounding box center [232, 57] width 80 height 13
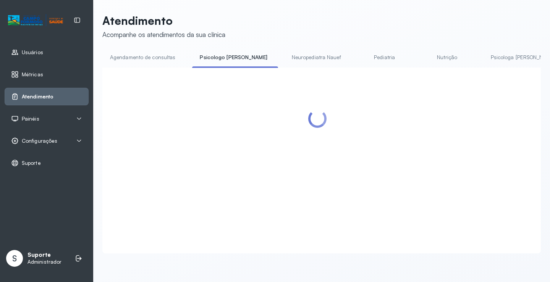
click at [154, 58] on link "Agendamento de consultas" at bounding box center [142, 57] width 81 height 13
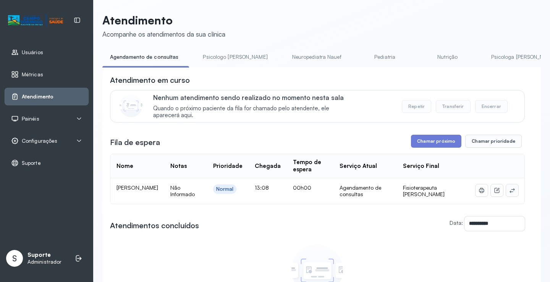
click at [510, 192] on icon at bounding box center [512, 190] width 5 height 5
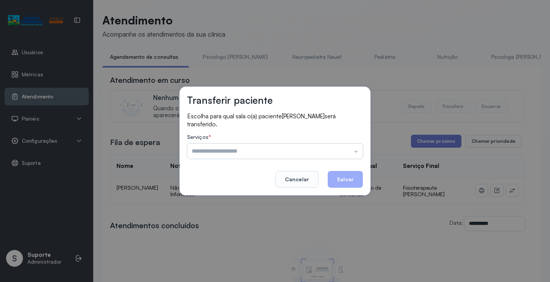
drag, startPoint x: 358, startPoint y: 153, endPoint x: 345, endPoint y: 154, distance: 13.0
click at [357, 153] on input "text" at bounding box center [275, 151] width 176 height 15
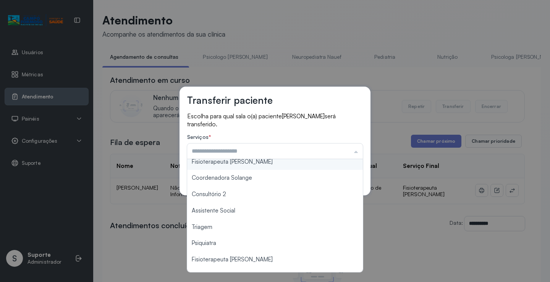
scroll to position [115, 0]
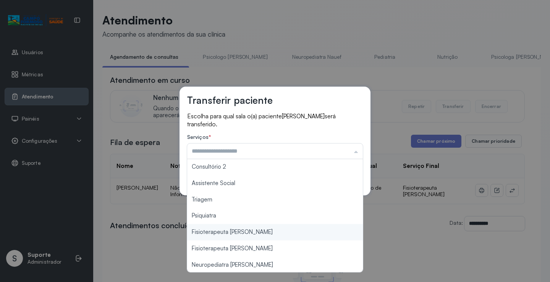
type input "**********"
drag, startPoint x: 246, startPoint y: 235, endPoint x: 310, endPoint y: 205, distance: 70.8
click at [248, 233] on div "**********" at bounding box center [275, 141] width 550 height 282
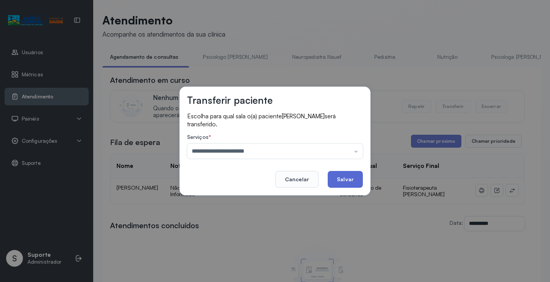
click at [346, 181] on button "Salvar" at bounding box center [345, 179] width 35 height 17
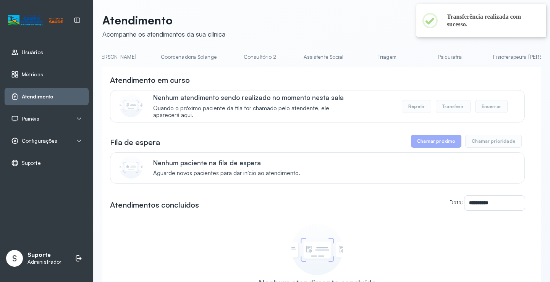
scroll to position [0, 540]
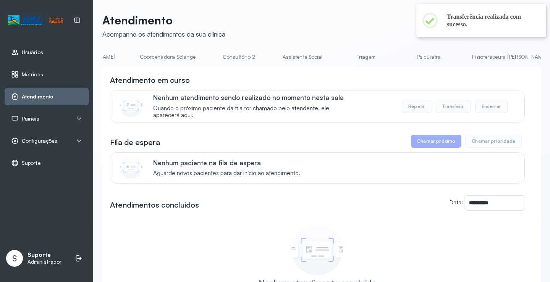
click at [465, 51] on link "Fisioterapeuta Francyne" at bounding box center [510, 57] width 90 height 13
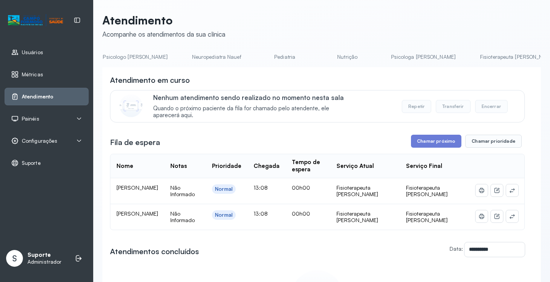
scroll to position [0, 0]
click at [159, 58] on link "Agendamento de consultas" at bounding box center [142, 57] width 81 height 13
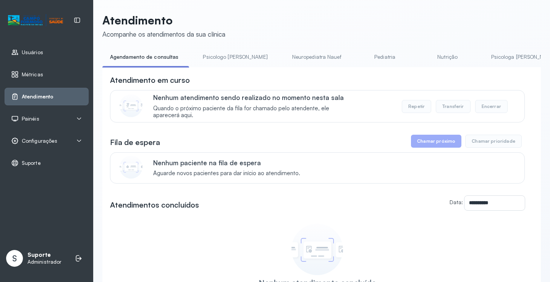
drag, startPoint x: 224, startPoint y: 53, endPoint x: 183, endPoint y: 57, distance: 41.8
click at [224, 53] on link "Psicologo Pedro" at bounding box center [235, 57] width 80 height 13
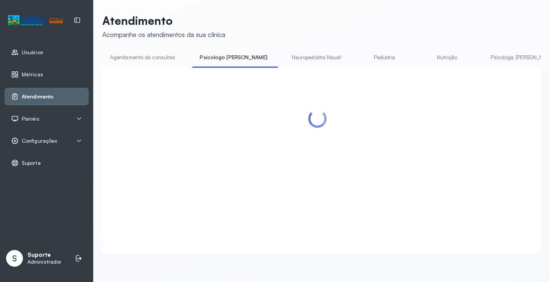
click at [162, 58] on link "Agendamento de consultas" at bounding box center [142, 57] width 81 height 13
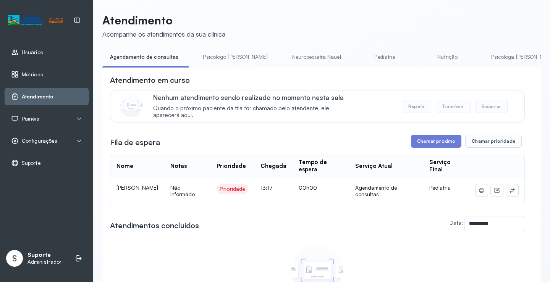
click at [506, 195] on button at bounding box center [512, 191] width 12 height 12
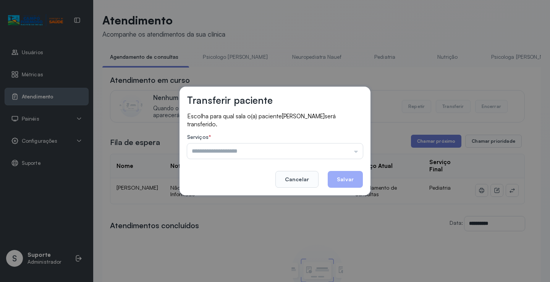
click at [337, 151] on div "Psicologo Pedro Neuropediatra Nauef Pediatria Nutrição Psicologa Alana Fisioter…" at bounding box center [275, 151] width 176 height 15
click at [334, 151] on input "text" at bounding box center [275, 151] width 176 height 15
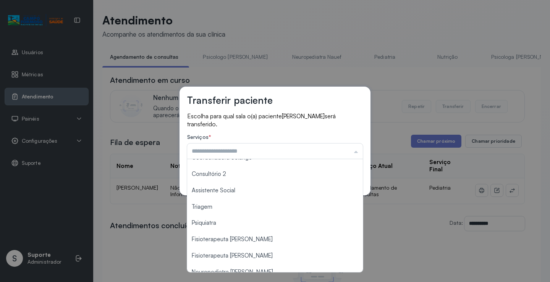
scroll to position [116, 0]
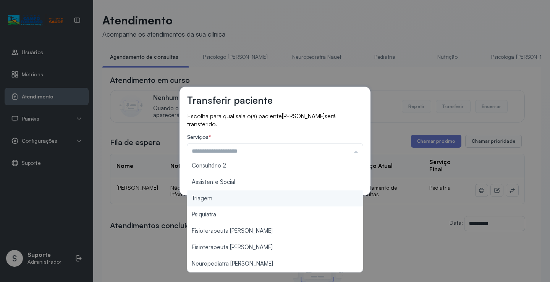
type input "*******"
drag, startPoint x: 230, startPoint y: 202, endPoint x: 318, endPoint y: 193, distance: 88.0
click at [240, 196] on div "Transferir paciente Escolha para qual sala o(a) paciente AURORA LEONAY LISBOA B…" at bounding box center [275, 141] width 550 height 282
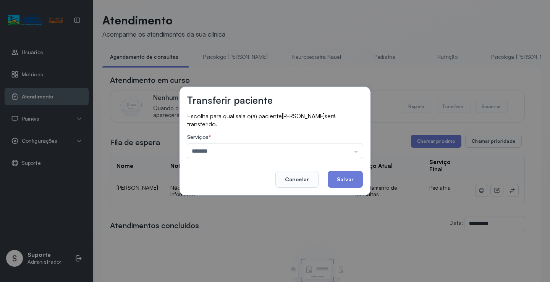
drag, startPoint x: 362, startPoint y: 183, endPoint x: 290, endPoint y: 158, distance: 75.7
click at [361, 183] on button "Salvar" at bounding box center [345, 179] width 35 height 17
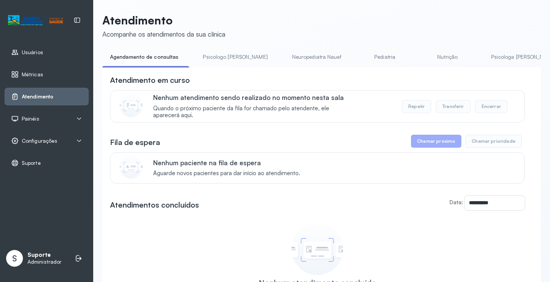
click at [221, 60] on link "Psicologo Pedro" at bounding box center [235, 57] width 80 height 13
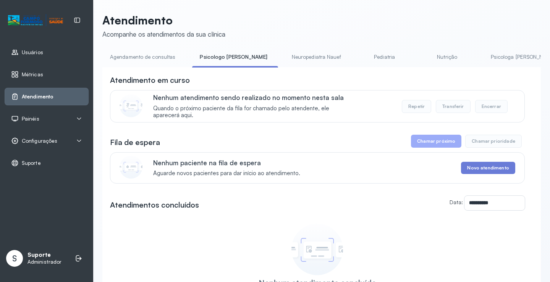
click at [164, 58] on link "Agendamento de consultas" at bounding box center [142, 57] width 81 height 13
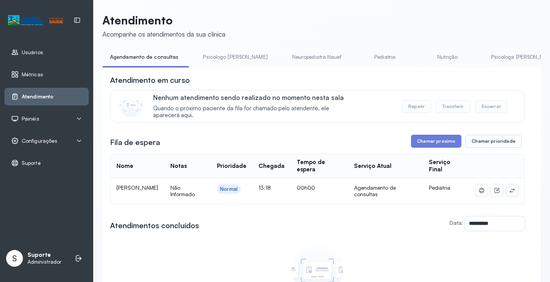
click at [509, 190] on icon at bounding box center [512, 191] width 6 height 6
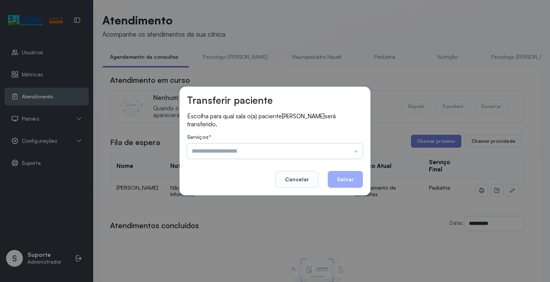
drag, startPoint x: 332, startPoint y: 152, endPoint x: 298, endPoint y: 168, distance: 37.1
click at [331, 152] on input "text" at bounding box center [275, 151] width 176 height 15
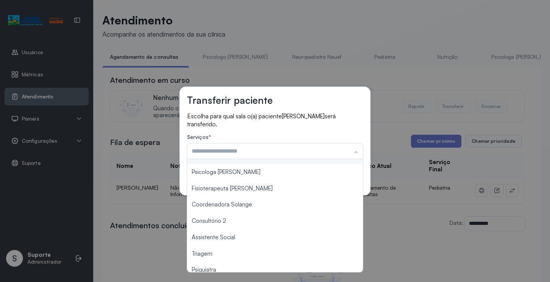
scroll to position [115, 0]
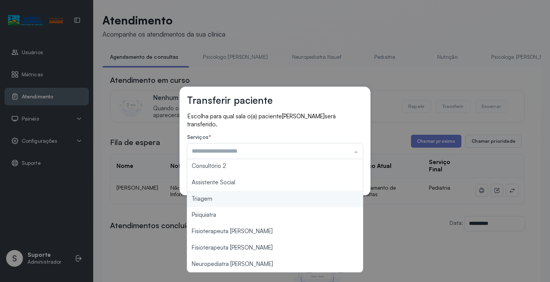
type input "*******"
drag, startPoint x: 225, startPoint y: 201, endPoint x: 282, endPoint y: 190, distance: 57.1
click at [229, 200] on div "Transferir paciente Escolha para qual sala o(a) paciente JOAQUIM BATISTA será t…" at bounding box center [275, 141] width 550 height 282
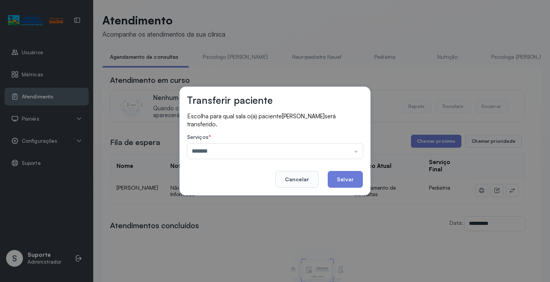
click at [355, 176] on button "Salvar" at bounding box center [345, 179] width 35 height 17
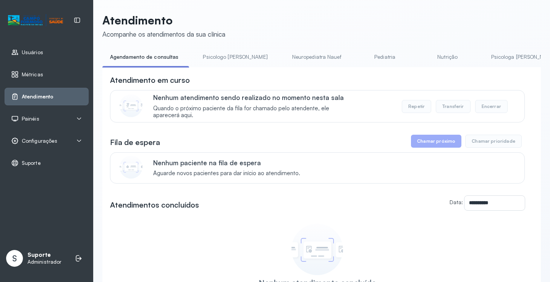
drag, startPoint x: 212, startPoint y: 53, endPoint x: 160, endPoint y: 55, distance: 52.0
click at [212, 53] on link "Psicologo Pedro" at bounding box center [235, 57] width 80 height 13
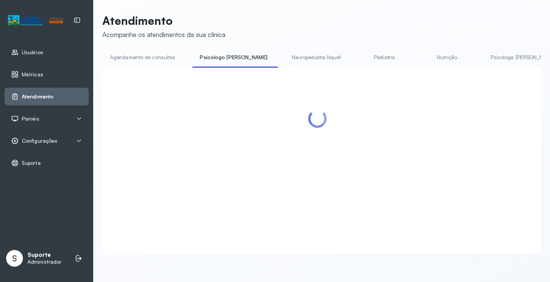
click at [157, 54] on link "Agendamento de consultas" at bounding box center [142, 57] width 81 height 13
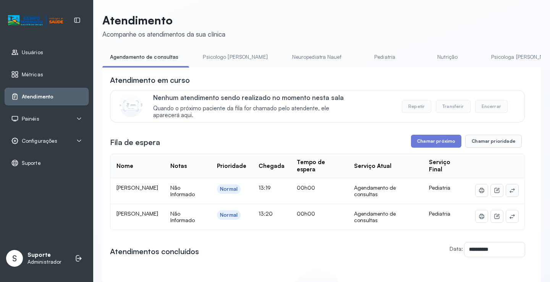
click at [509, 194] on icon at bounding box center [512, 191] width 6 height 6
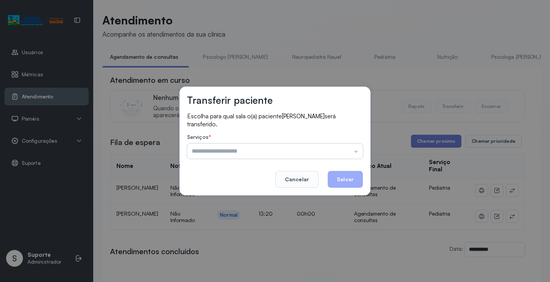
click at [350, 152] on input "text" at bounding box center [275, 151] width 176 height 15
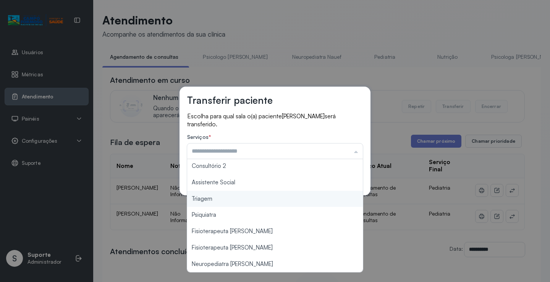
type input "*******"
click at [242, 202] on div "Transferir paciente Escolha para qual sala o(a) paciente DANIEL OLIVEIRA REIS s…" at bounding box center [275, 141] width 550 height 282
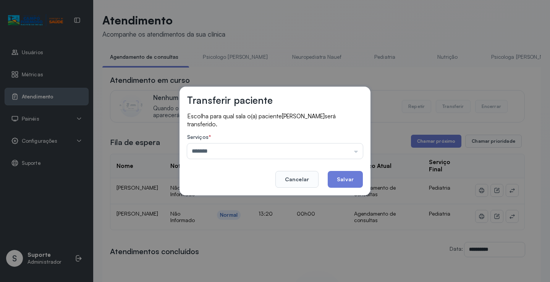
click at [349, 187] on button "Salvar" at bounding box center [345, 179] width 35 height 17
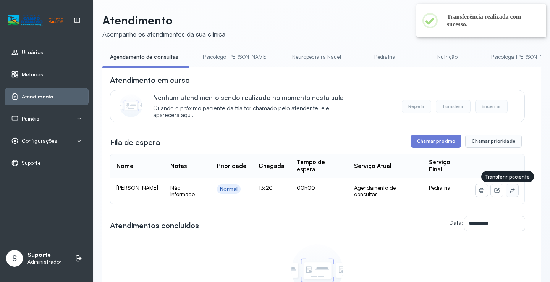
click at [506, 189] on button at bounding box center [512, 191] width 12 height 12
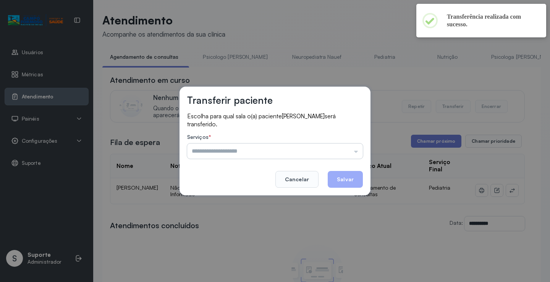
click at [344, 155] on input "text" at bounding box center [275, 151] width 176 height 15
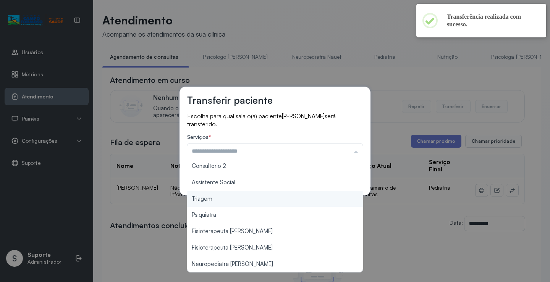
type input "*******"
click at [226, 197] on div "Transferir paciente Escolha para qual sala o(a) paciente EMANUEL OLIVEIRA REIS …" at bounding box center [275, 141] width 550 height 282
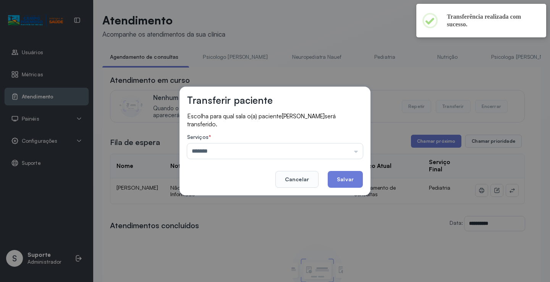
drag, startPoint x: 332, startPoint y: 185, endPoint x: 332, endPoint y: 180, distance: 4.2
click at [332, 181] on button "Salvar" at bounding box center [345, 179] width 35 height 17
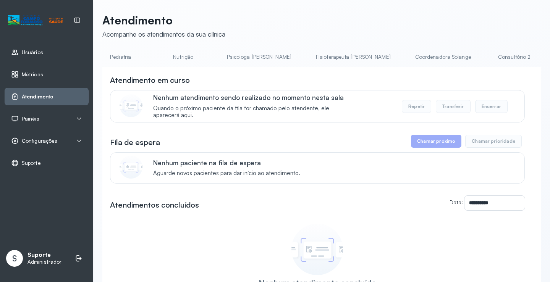
scroll to position [0, 454]
click at [425, 56] on link "Triagem" at bounding box center [452, 57] width 54 height 13
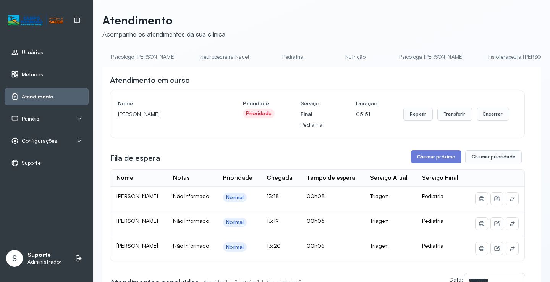
scroll to position [0, 68]
click at [289, 58] on link "Pediatria" at bounding box center [315, 57] width 54 height 13
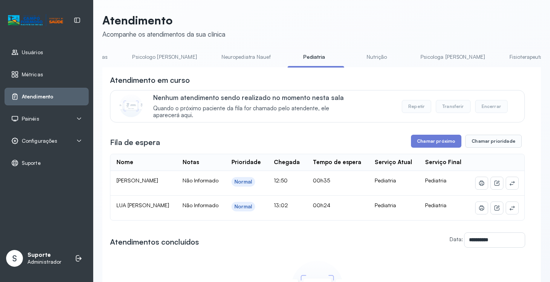
click at [350, 60] on link "Nutrição" at bounding box center [377, 57] width 54 height 13
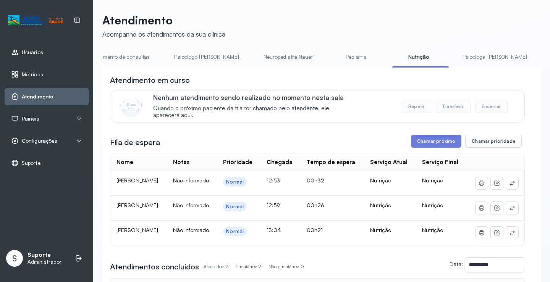
scroll to position [0, 0]
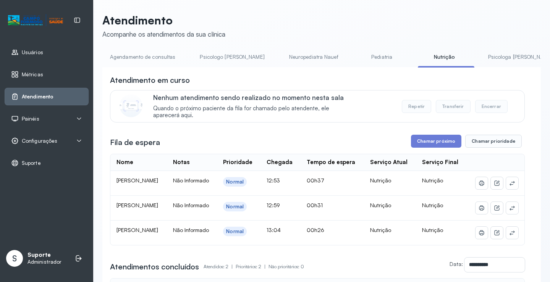
click at [154, 60] on link "Agendamento de consultas" at bounding box center [142, 57] width 81 height 13
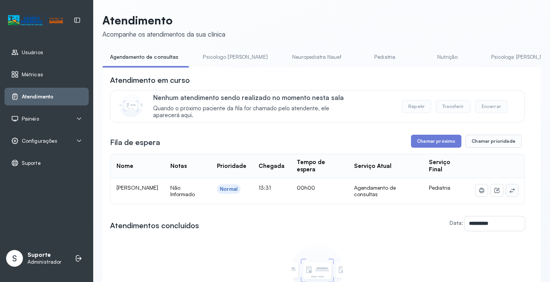
click at [509, 192] on icon at bounding box center [512, 191] width 6 height 6
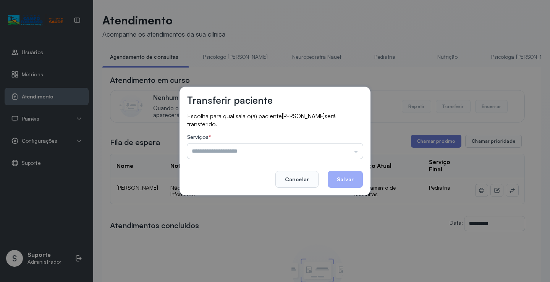
click at [342, 146] on input "text" at bounding box center [275, 151] width 176 height 15
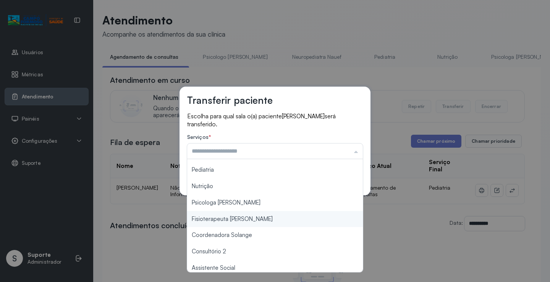
scroll to position [115, 0]
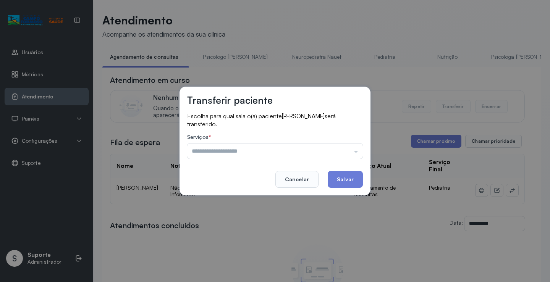
type input "*******"
drag, startPoint x: 217, startPoint y: 198, endPoint x: 319, endPoint y: 175, distance: 104.2
click at [221, 197] on div "Transferir paciente Escolha para qual sala o(a) paciente BENJAMIN BISPO SANTOS …" at bounding box center [275, 141] width 550 height 282
drag, startPoint x: 346, startPoint y: 179, endPoint x: 324, endPoint y: 175, distance: 23.0
click at [346, 179] on button "Salvar" at bounding box center [345, 179] width 35 height 17
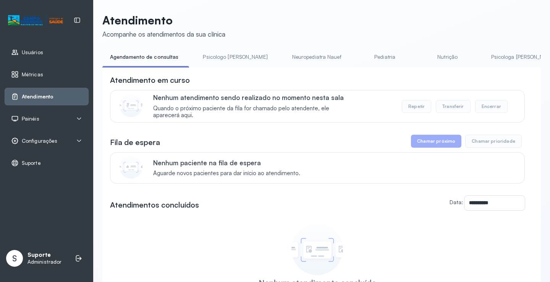
click at [211, 61] on link "Psicologo Pedro" at bounding box center [235, 57] width 80 height 13
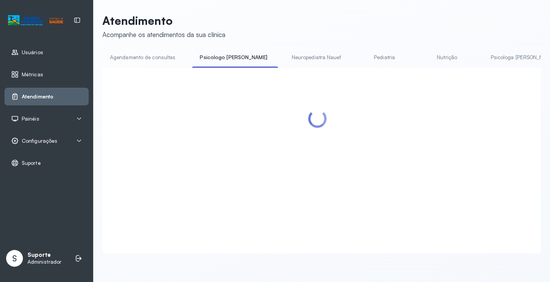
click at [148, 62] on link "Agendamento de consultas" at bounding box center [142, 57] width 81 height 13
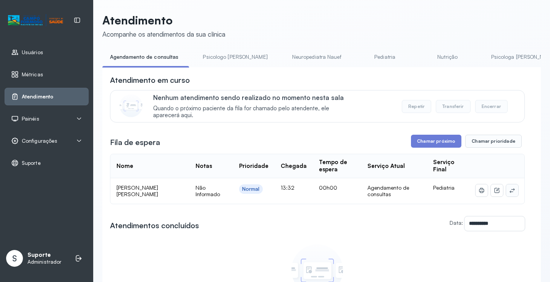
click at [509, 194] on icon at bounding box center [512, 191] width 6 height 6
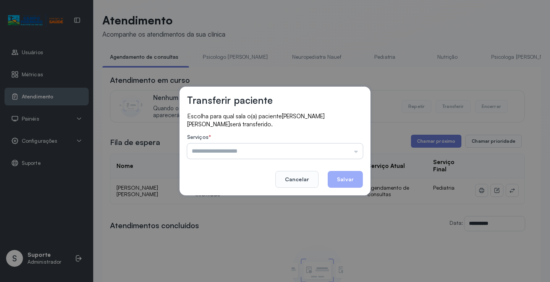
drag, startPoint x: 345, startPoint y: 148, endPoint x: 308, endPoint y: 152, distance: 37.7
click at [345, 148] on input "text" at bounding box center [275, 151] width 176 height 15
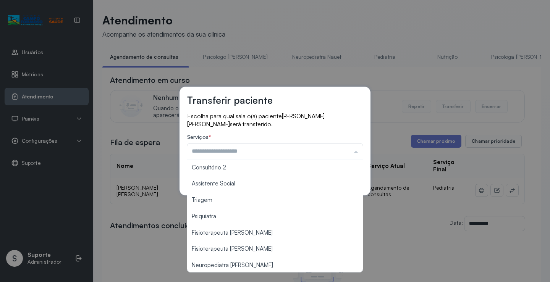
scroll to position [116, 0]
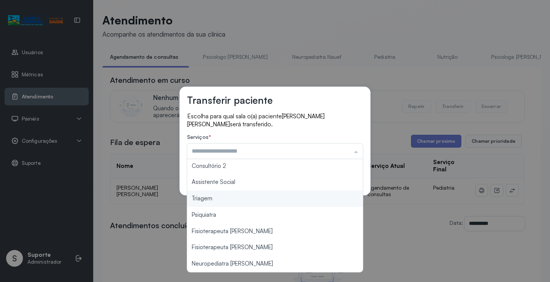
type input "*******"
drag, startPoint x: 218, startPoint y: 203, endPoint x: 294, endPoint y: 190, distance: 76.9
click at [227, 202] on div "Transferir paciente Escolha para qual sala o(a) paciente LORENA VITORIA FEREIRA…" at bounding box center [275, 141] width 550 height 282
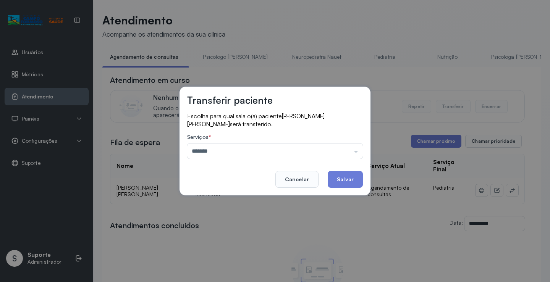
click at [331, 188] on div "Transferir paciente Escolha para qual sala o(a) paciente LORENA VITORIA FEREIRA…" at bounding box center [275, 141] width 191 height 109
click at [334, 187] on button "Salvar" at bounding box center [345, 179] width 35 height 17
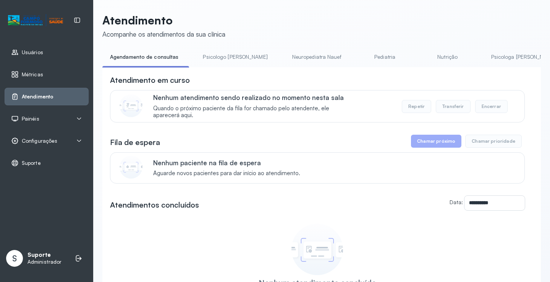
drag, startPoint x: 226, startPoint y: 57, endPoint x: 222, endPoint y: 56, distance: 4.7
click at [226, 57] on link "Psicologo Pedro" at bounding box center [235, 57] width 80 height 13
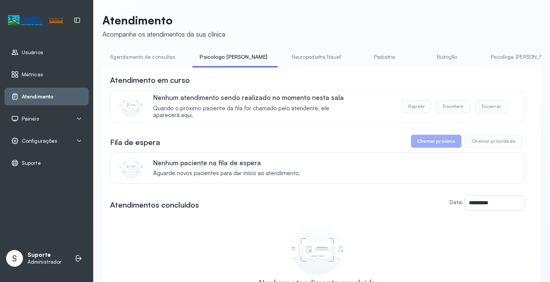
click at [145, 54] on link "Agendamento de consultas" at bounding box center [142, 57] width 81 height 13
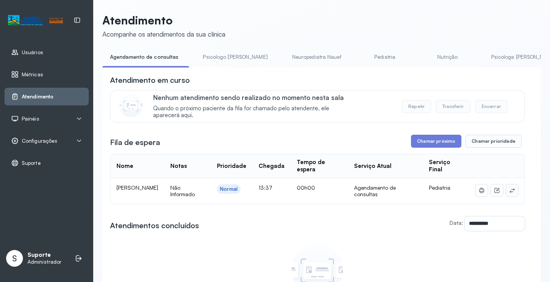
click at [510, 193] on icon at bounding box center [512, 190] width 5 height 5
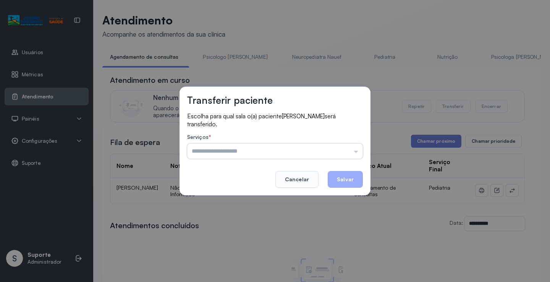
drag, startPoint x: 358, startPoint y: 149, endPoint x: 351, endPoint y: 150, distance: 7.4
click at [353, 149] on input "text" at bounding box center [275, 151] width 176 height 15
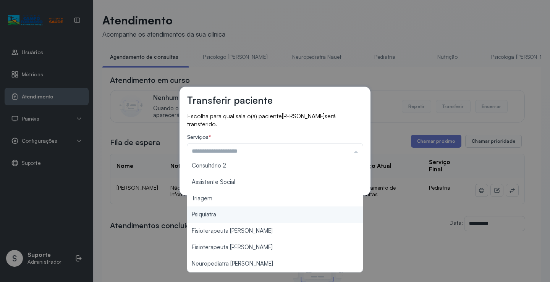
type input "*******"
click at [233, 203] on div "Transferir paciente Escolha para qual sala o(a) paciente ANTONIO NETO TORRES DE…" at bounding box center [275, 141] width 550 height 282
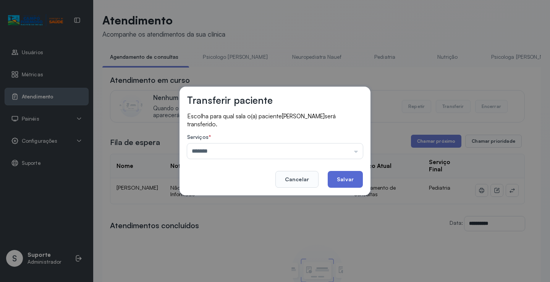
click at [346, 180] on button "Salvar" at bounding box center [345, 179] width 35 height 17
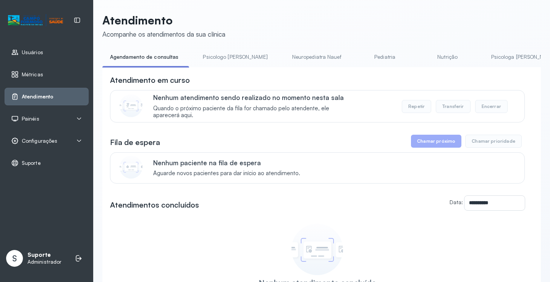
click at [221, 60] on link "Psicologo Pedro" at bounding box center [235, 57] width 80 height 13
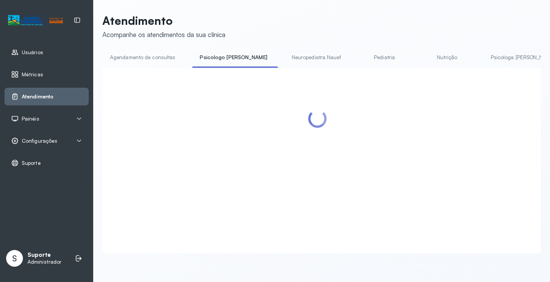
click at [156, 56] on link "Agendamento de consultas" at bounding box center [142, 57] width 81 height 13
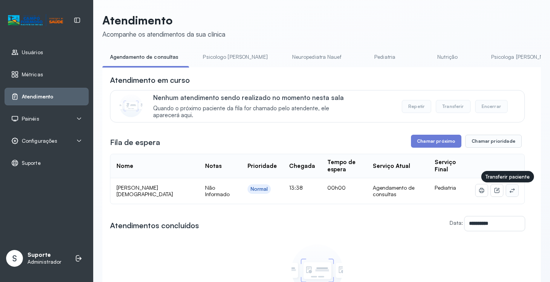
click at [509, 193] on button at bounding box center [512, 191] width 12 height 12
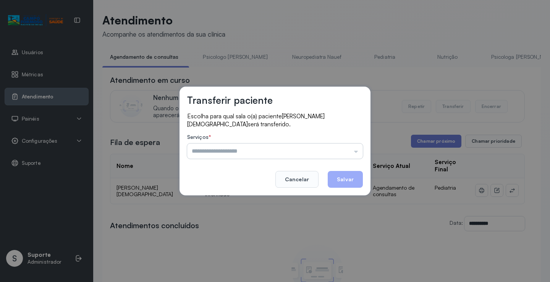
drag, startPoint x: 339, startPoint y: 158, endPoint x: 333, endPoint y: 156, distance: 6.4
click at [338, 157] on input "text" at bounding box center [275, 151] width 176 height 15
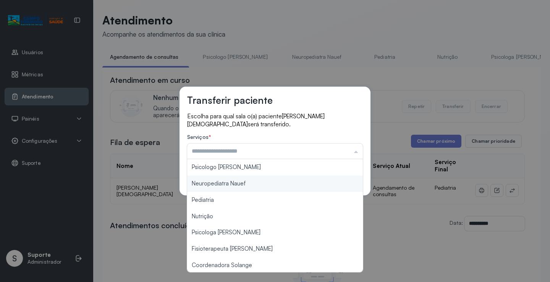
scroll to position [115, 0]
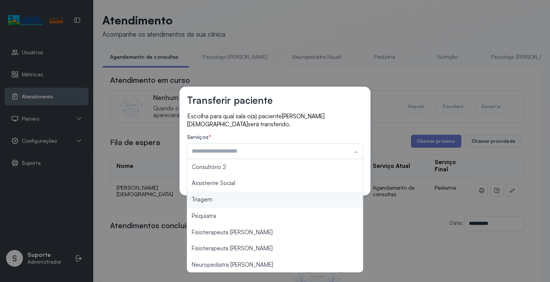
type input "*******"
drag, startPoint x: 229, startPoint y: 204, endPoint x: 305, endPoint y: 188, distance: 77.4
click at [238, 201] on div "Transferir paciente Escolha para qual sala o(a) paciente JHONY SAMUEL NASCIMENT…" at bounding box center [275, 141] width 550 height 282
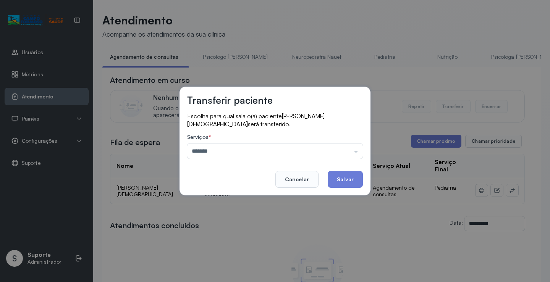
click at [341, 178] on button "Salvar" at bounding box center [345, 179] width 35 height 17
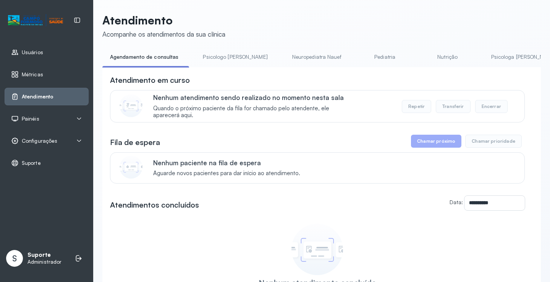
drag, startPoint x: 214, startPoint y: 51, endPoint x: 198, endPoint y: 54, distance: 16.3
click at [214, 51] on link "Psicologo Pedro" at bounding box center [235, 57] width 80 height 13
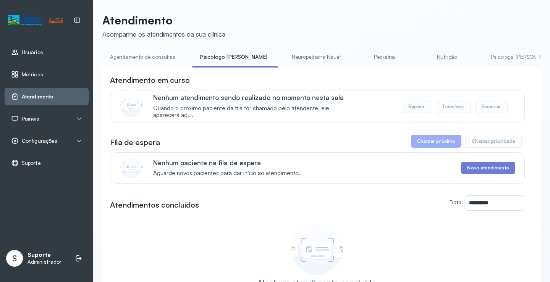
click at [156, 54] on link "Agendamento de consultas" at bounding box center [142, 57] width 81 height 13
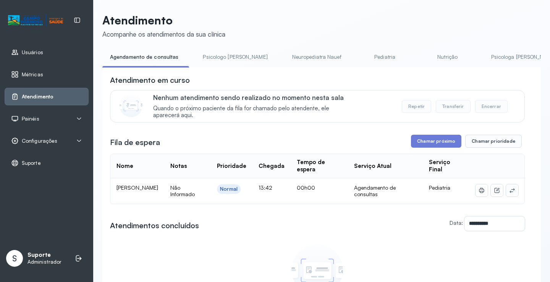
click at [509, 190] on icon at bounding box center [512, 191] width 6 height 6
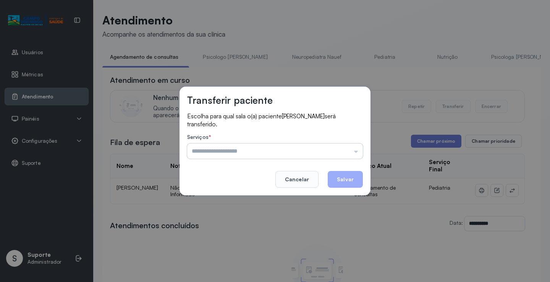
drag, startPoint x: 344, startPoint y: 150, endPoint x: 328, endPoint y: 156, distance: 17.3
click at [344, 150] on input "text" at bounding box center [275, 151] width 176 height 15
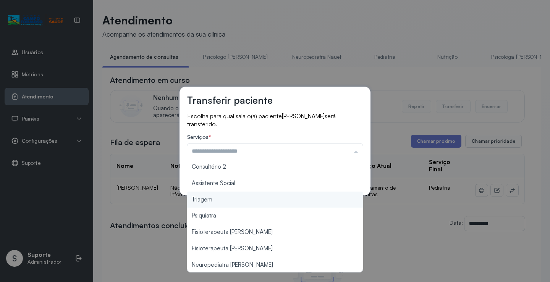
type input "*******"
drag, startPoint x: 221, startPoint y: 204, endPoint x: 298, endPoint y: 187, distance: 79.4
click at [221, 204] on div "Transferir paciente Escolha para qual sala o(a) paciente HANNA GABRIELE DA SILV…" at bounding box center [275, 141] width 550 height 282
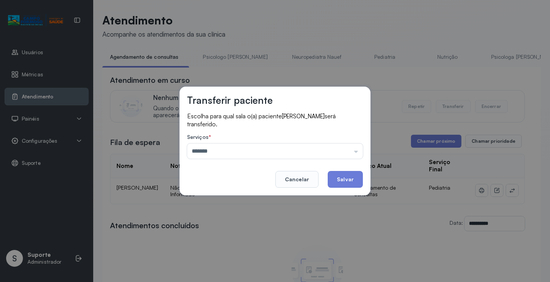
click at [342, 178] on button "Salvar" at bounding box center [345, 179] width 35 height 17
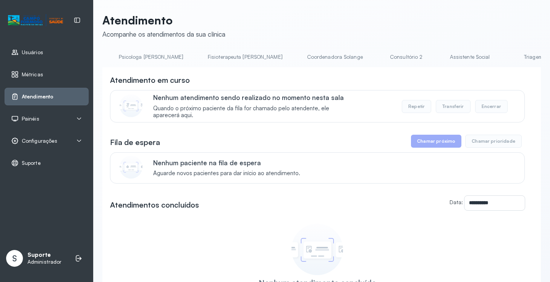
scroll to position [0, 394]
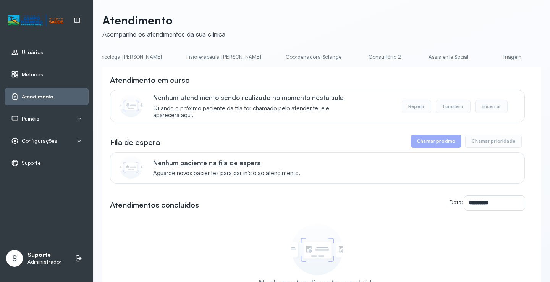
click at [485, 58] on link "Triagem" at bounding box center [512, 57] width 54 height 13
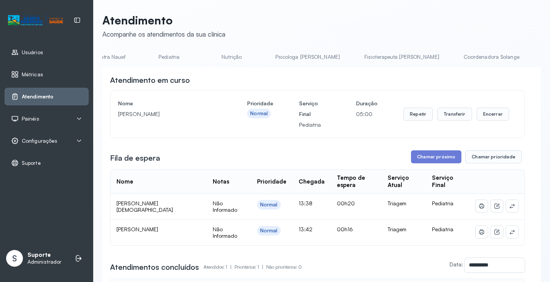
scroll to position [0, 0]
click at [142, 53] on link "Agendamento de consultas" at bounding box center [142, 57] width 81 height 13
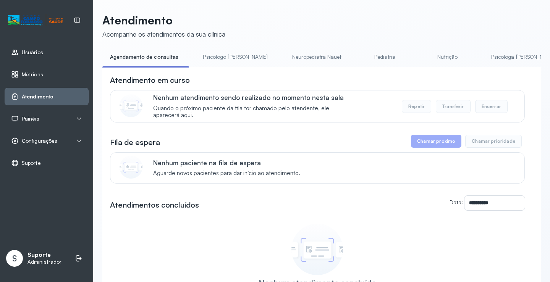
click at [421, 55] on link "Nutrição" at bounding box center [448, 57] width 54 height 13
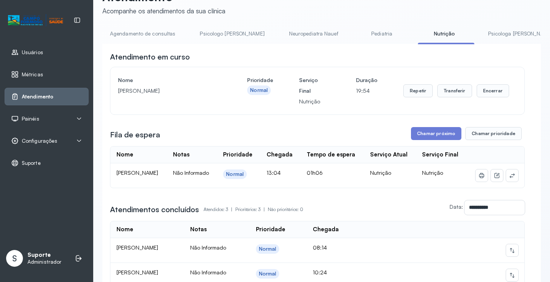
scroll to position [18, 0]
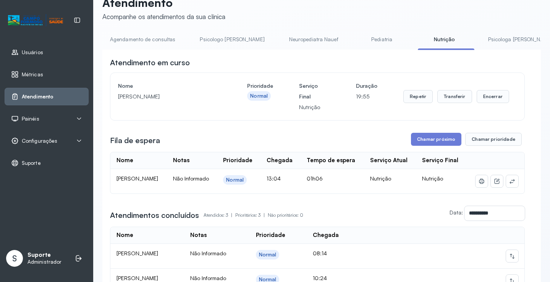
click at [152, 39] on link "Agendamento de consultas" at bounding box center [142, 39] width 81 height 13
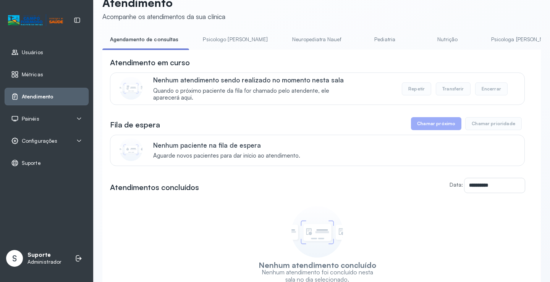
drag, startPoint x: 231, startPoint y: 39, endPoint x: 215, endPoint y: 41, distance: 16.2
click at [231, 39] on link "Psicologo Pedro" at bounding box center [235, 39] width 80 height 13
click at [156, 42] on link "Agendamento de consultas" at bounding box center [142, 39] width 81 height 13
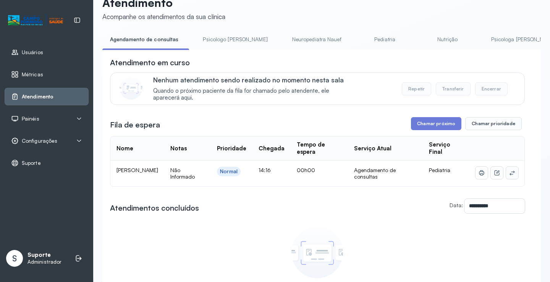
click at [509, 174] on icon at bounding box center [512, 173] width 6 height 6
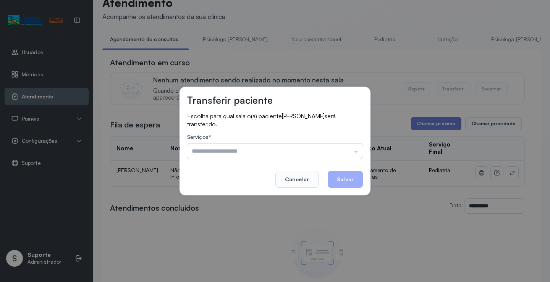
click at [326, 158] on input "text" at bounding box center [275, 151] width 176 height 15
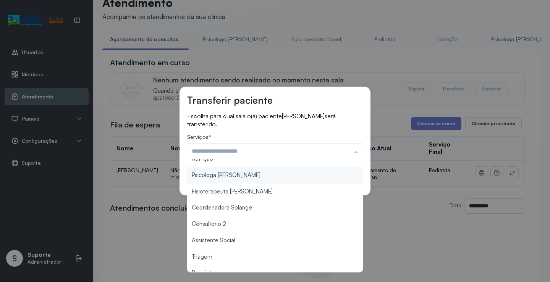
scroll to position [115, 0]
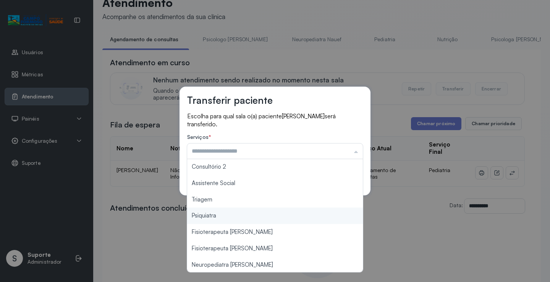
type input "*******"
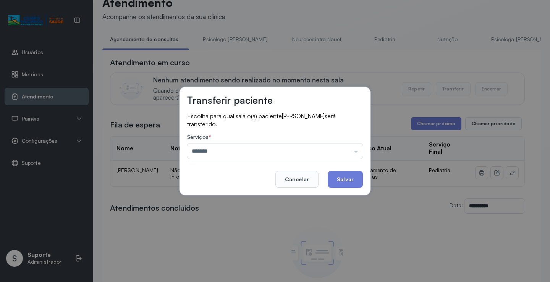
drag, startPoint x: 226, startPoint y: 200, endPoint x: 343, endPoint y: 172, distance: 119.7
click at [227, 199] on div "Transferir paciente Escolha para qual sala o(a) paciente HELENA SOUZA DA SILVA …" at bounding box center [275, 141] width 550 height 282
drag, startPoint x: 352, startPoint y: 178, endPoint x: 355, endPoint y: 179, distance: 4.1
click at [355, 179] on button "Salvar" at bounding box center [345, 179] width 35 height 17
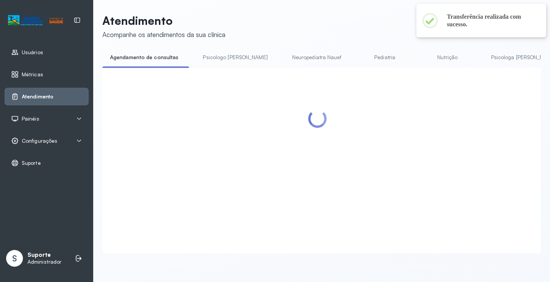
scroll to position [18, 0]
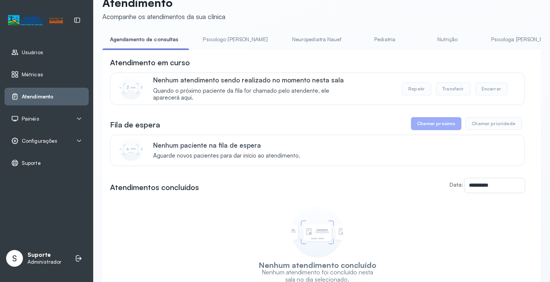
drag, startPoint x: 208, startPoint y: 37, endPoint x: 141, endPoint y: 36, distance: 66.9
click at [208, 37] on link "Psicologo Pedro" at bounding box center [235, 39] width 80 height 13
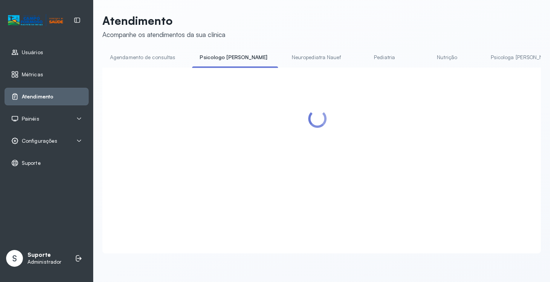
click at [141, 36] on div "Acompanhe os atendimentos da sua clínica" at bounding box center [163, 35] width 123 height 8
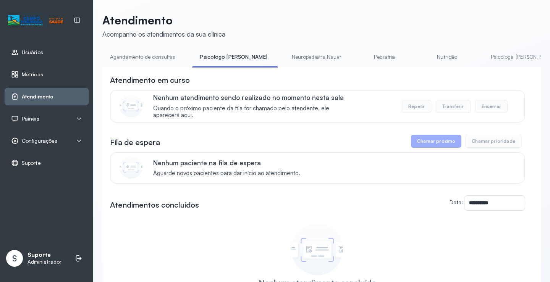
click at [156, 57] on link "Agendamento de consultas" at bounding box center [142, 57] width 81 height 13
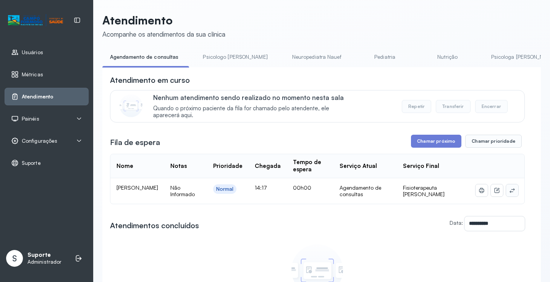
click at [509, 191] on icon at bounding box center [512, 191] width 6 height 6
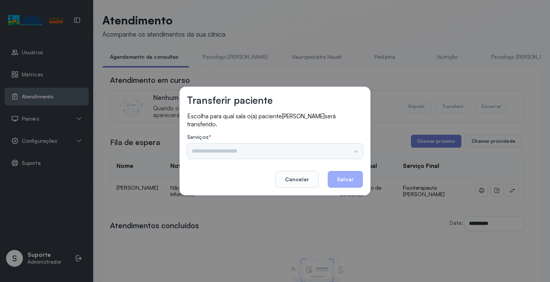
click at [354, 153] on div "Psicologo Pedro Neuropediatra Nauef Pediatria Nutrição Psicologa Alana Fisioter…" at bounding box center [275, 151] width 176 height 15
click at [340, 148] on div "Psicologo Pedro Neuropediatra Nauef Pediatria Nutrição Psicologa Alana Fisioter…" at bounding box center [275, 151] width 176 height 15
click at [340, 148] on input "text" at bounding box center [275, 151] width 176 height 15
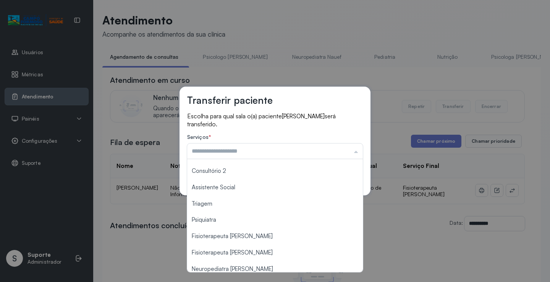
scroll to position [115, 0]
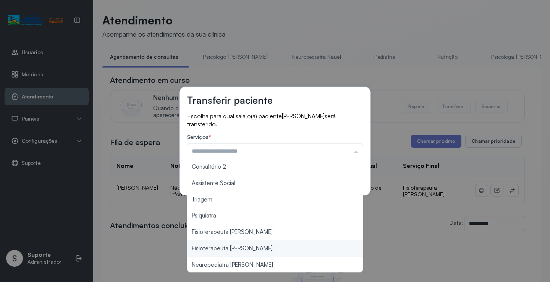
type input "**********"
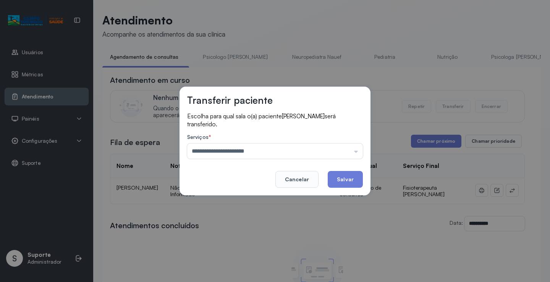
drag, startPoint x: 258, startPoint y: 234, endPoint x: 315, endPoint y: 191, distance: 71.5
click at [258, 234] on div "**********" at bounding box center [275, 141] width 550 height 282
click at [337, 182] on button "Salvar" at bounding box center [345, 179] width 35 height 17
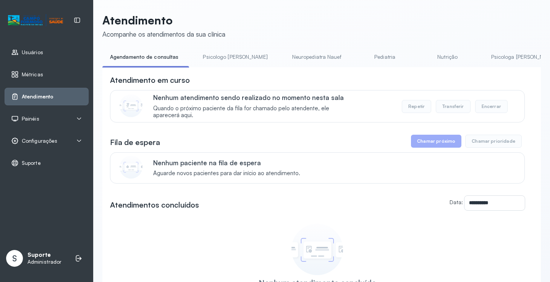
click at [222, 59] on link "Psicologo Pedro" at bounding box center [235, 57] width 80 height 13
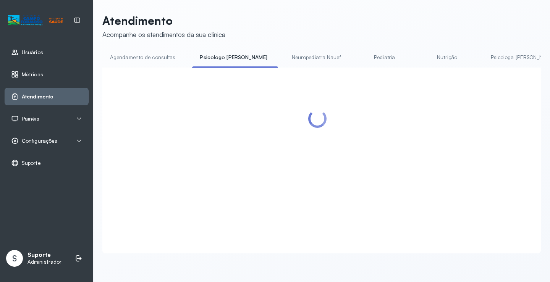
click at [157, 58] on link "Agendamento de consultas" at bounding box center [142, 57] width 81 height 13
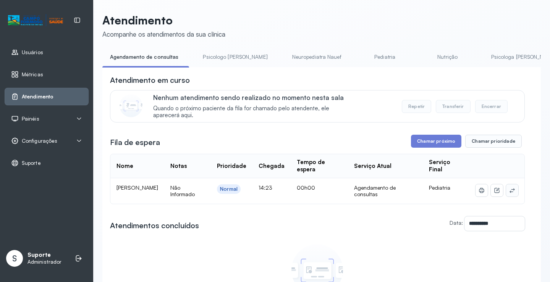
click at [509, 192] on icon at bounding box center [512, 191] width 6 height 6
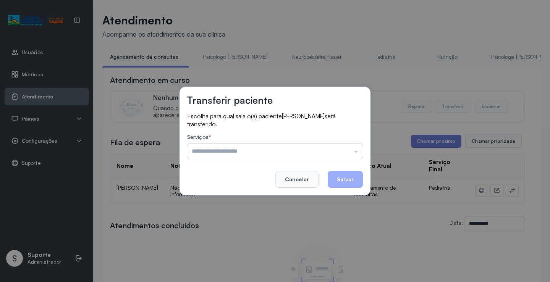
click at [336, 149] on input "text" at bounding box center [275, 151] width 176 height 15
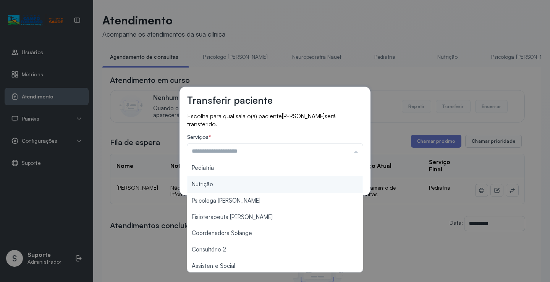
scroll to position [76, 0]
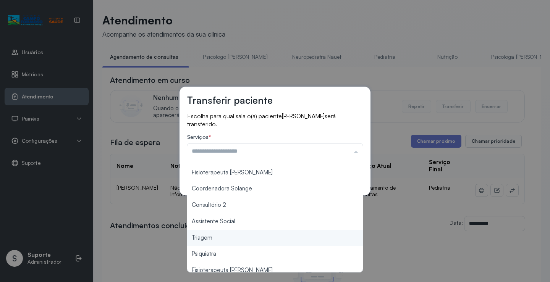
type input "*******"
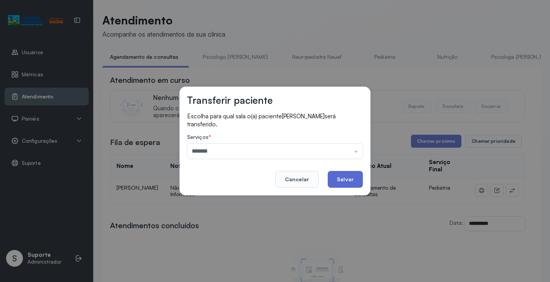
drag, startPoint x: 217, startPoint y: 235, endPoint x: 338, endPoint y: 181, distance: 132.3
click at [224, 235] on div "Transferir paciente Escolha para qual sala o(a) paciente BRUNO MIGUEL GOMES DA …" at bounding box center [275, 141] width 550 height 282
click at [358, 172] on button "Salvar" at bounding box center [345, 179] width 35 height 17
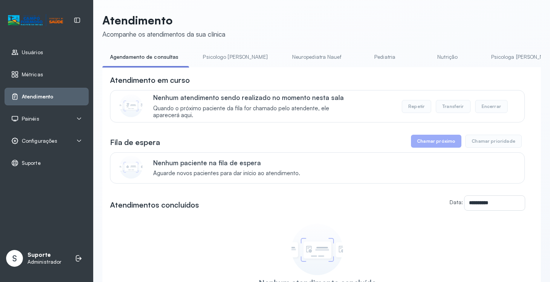
click at [222, 62] on link "Psicologo Pedro" at bounding box center [235, 57] width 80 height 13
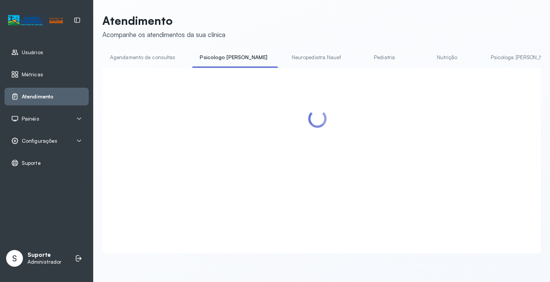
click at [163, 58] on link "Agendamento de consultas" at bounding box center [142, 57] width 81 height 13
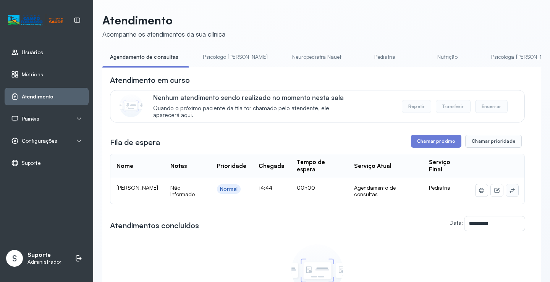
click at [506, 191] on button at bounding box center [512, 191] width 12 height 12
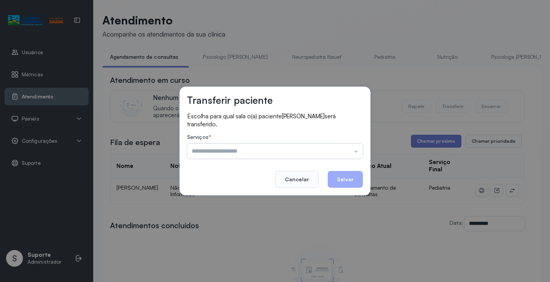
click at [344, 154] on input "text" at bounding box center [275, 151] width 176 height 15
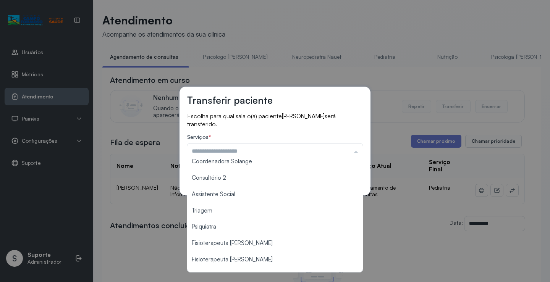
scroll to position [115, 0]
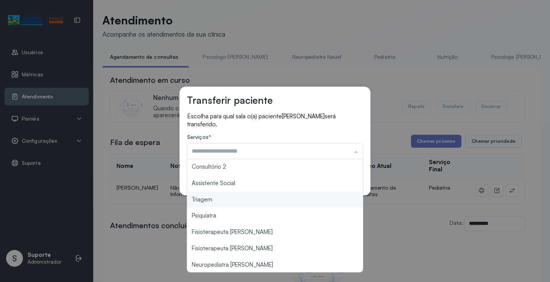
type input "*******"
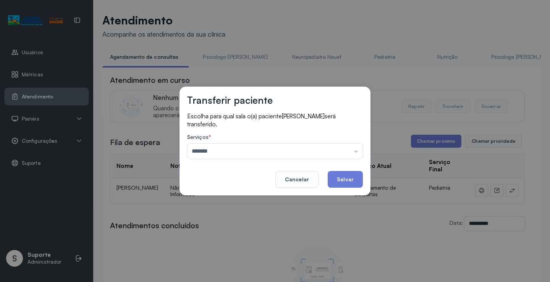
drag, startPoint x: 219, startPoint y: 201, endPoint x: 295, endPoint y: 195, distance: 75.9
click at [225, 199] on div "Transferir paciente Escolha para qual sala o(a) paciente FELIPE DIAS SANTOS ser…" at bounding box center [275, 141] width 550 height 282
drag, startPoint x: 338, startPoint y: 184, endPoint x: 335, endPoint y: 175, distance: 8.9
click at [336, 177] on button "Salvar" at bounding box center [345, 179] width 35 height 17
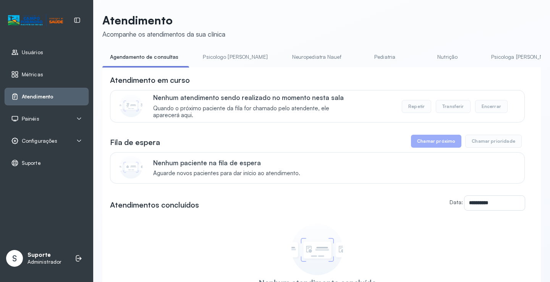
click at [359, 56] on link "Pediatria" at bounding box center [386, 57] width 54 height 13
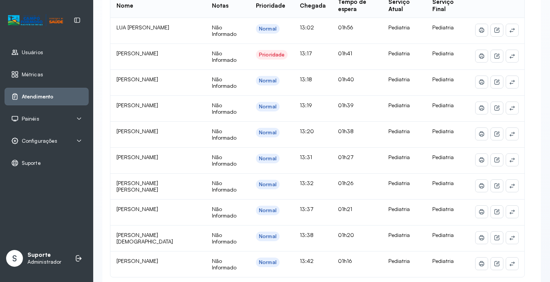
scroll to position [0, 0]
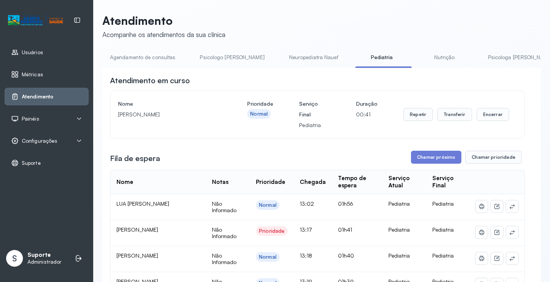
click at [139, 58] on link "Agendamento de consultas" at bounding box center [142, 57] width 81 height 13
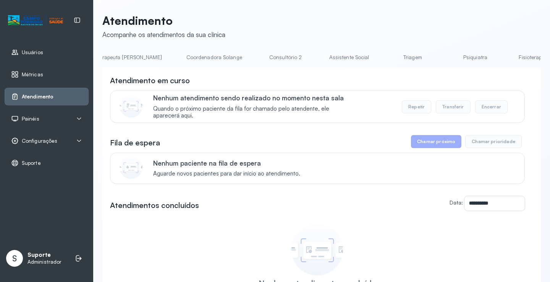
scroll to position [0, 496]
click at [383, 55] on link "Triagem" at bounding box center [410, 57] width 54 height 13
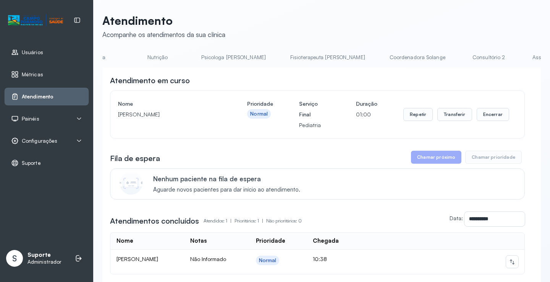
scroll to position [0, 0]
drag, startPoint x: 136, startPoint y: 58, endPoint x: 87, endPoint y: 6, distance: 72.2
click at [136, 57] on link "Agendamento de consultas" at bounding box center [142, 57] width 81 height 13
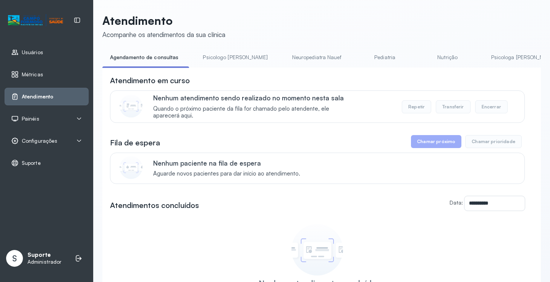
click at [359, 58] on link "Pediatria" at bounding box center [386, 57] width 54 height 13
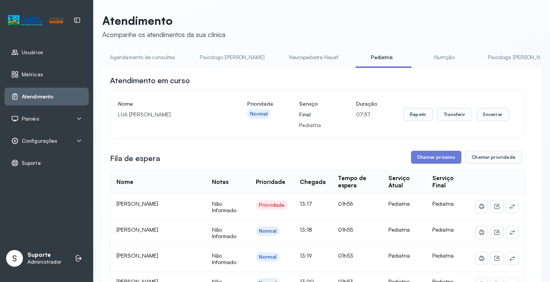
click at [144, 57] on link "Agendamento de consultas" at bounding box center [142, 57] width 81 height 13
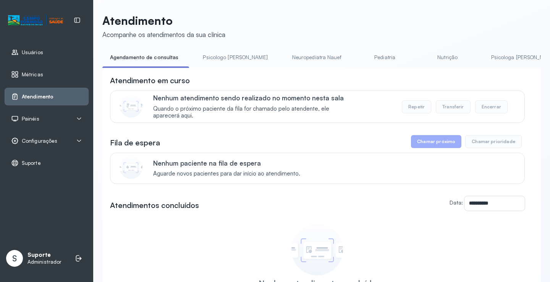
click at [359, 57] on link "Pediatria" at bounding box center [386, 57] width 54 height 13
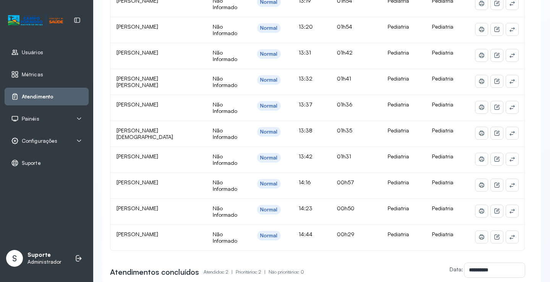
scroll to position [306, 0]
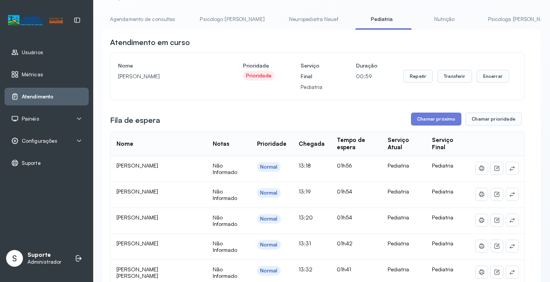
click at [156, 18] on link "Agendamento de consultas" at bounding box center [142, 19] width 81 height 13
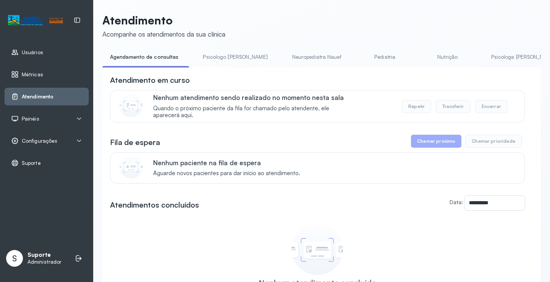
scroll to position [38, 0]
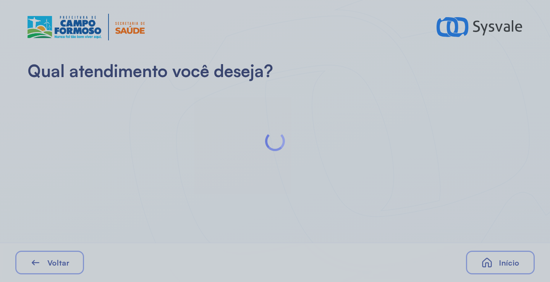
click at [139, 132] on div at bounding box center [275, 141] width 550 height 282
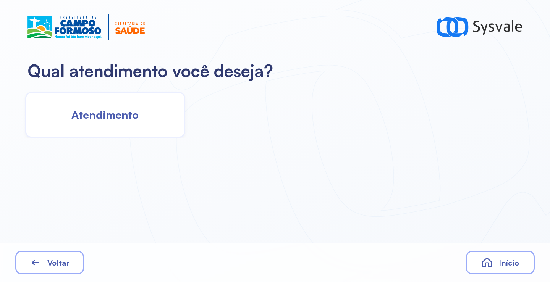
click at [136, 132] on div "Atendimento" at bounding box center [105, 115] width 160 height 46
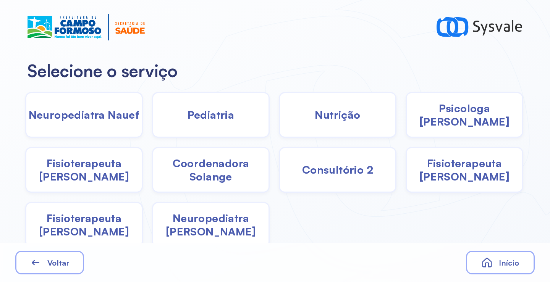
drag, startPoint x: 262, startPoint y: 122, endPoint x: 249, endPoint y: 119, distance: 13.6
click at [249, 119] on div "Pediatria" at bounding box center [211, 115] width 118 height 46
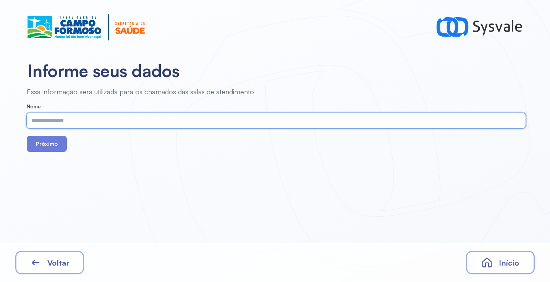
paste input "**********"
type input "**********"
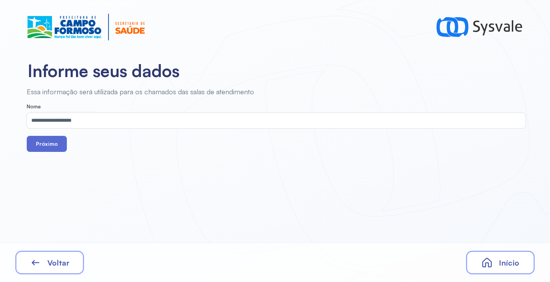
click at [49, 145] on button "Próximo" at bounding box center [47, 144] width 40 height 16
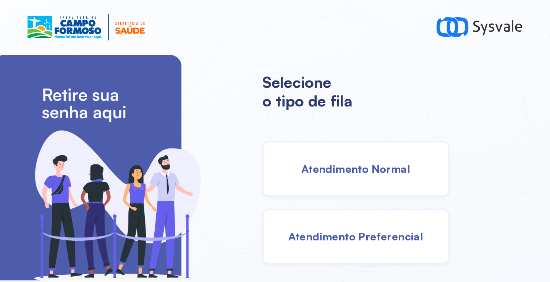
click at [326, 172] on span "Atendimento Normal" at bounding box center [356, 168] width 109 height 13
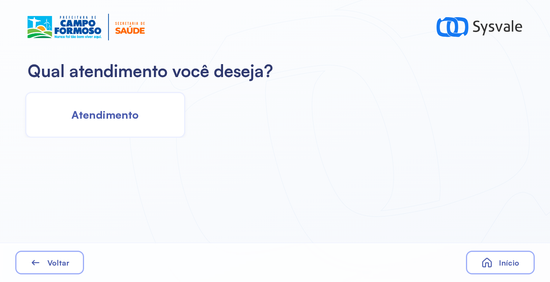
drag, startPoint x: 125, startPoint y: 96, endPoint x: 128, endPoint y: 105, distance: 9.8
click at [128, 105] on div "Atendimento" at bounding box center [105, 115] width 160 height 46
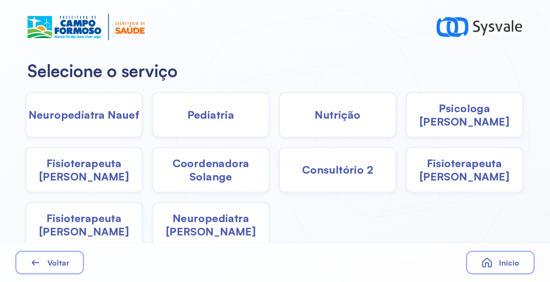
click at [446, 178] on span "Fisioterapeuta Francyne" at bounding box center [464, 170] width 115 height 27
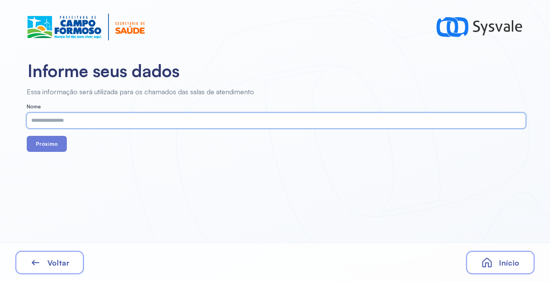
paste input "**********"
type input "**********"
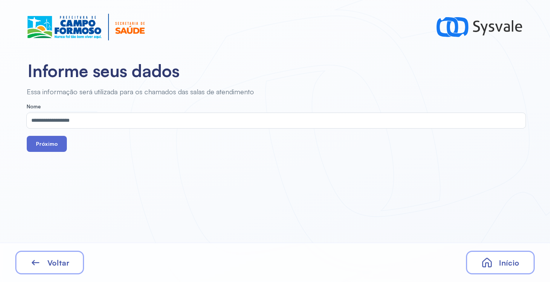
click at [45, 141] on button "Próximo" at bounding box center [47, 144] width 40 height 16
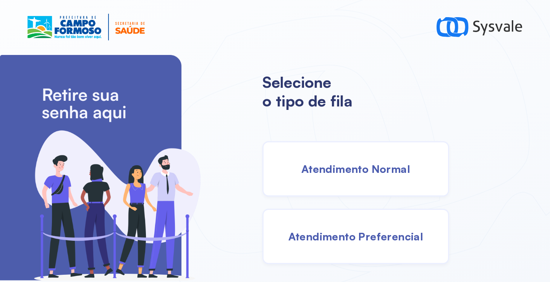
click at [349, 174] on span "Atendimento Normal" at bounding box center [356, 168] width 109 height 13
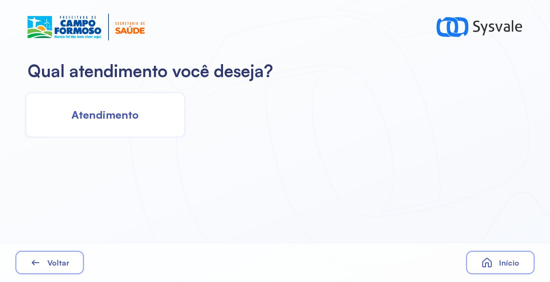
click at [135, 119] on span "Atendimento" at bounding box center [104, 114] width 67 height 13
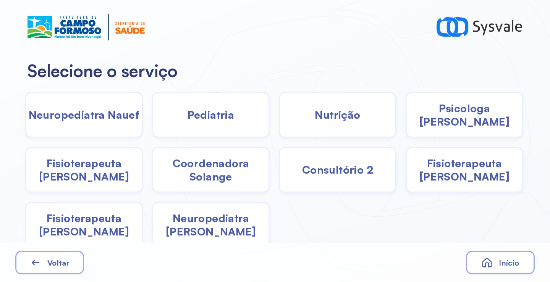
click at [216, 129] on div "Pediatria" at bounding box center [211, 115] width 118 height 46
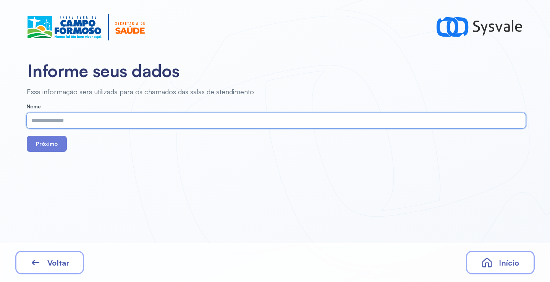
drag, startPoint x: 216, startPoint y: 129, endPoint x: 169, endPoint y: 118, distance: 47.6
paste input "**********"
type input "**********"
click at [43, 143] on button "Próximo" at bounding box center [47, 144] width 40 height 16
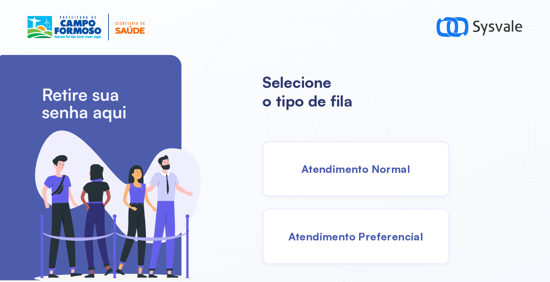
click at [363, 186] on div "Atendimento Normal" at bounding box center [356, 168] width 187 height 55
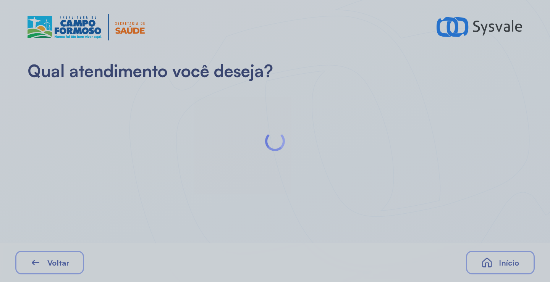
click at [144, 115] on div at bounding box center [275, 141] width 550 height 282
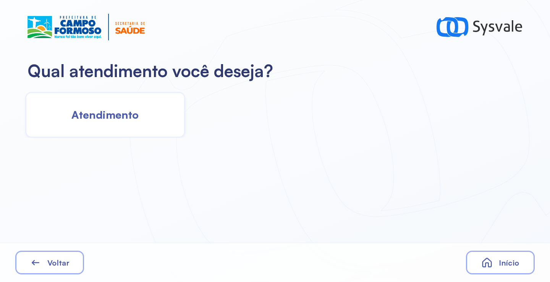
click at [143, 113] on div "Atendimento" at bounding box center [105, 115] width 160 height 46
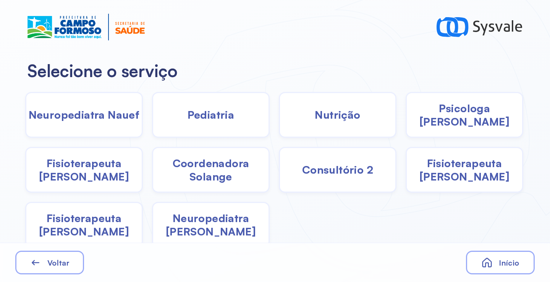
click at [248, 122] on div "Pediatria" at bounding box center [211, 115] width 118 height 46
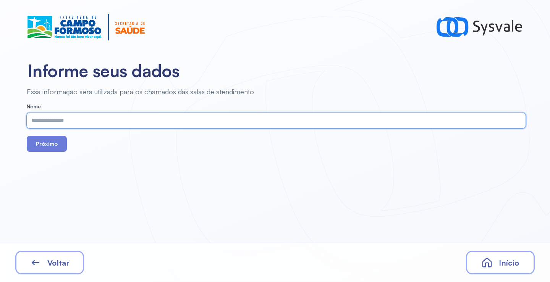
paste input "**********"
type input "**********"
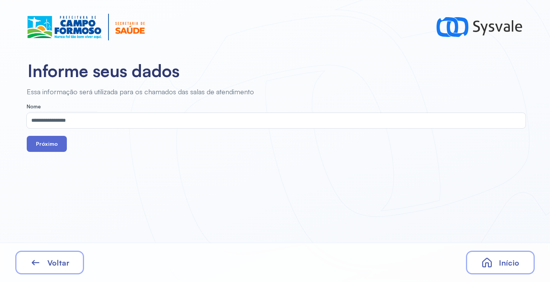
click at [50, 146] on button "Próximo" at bounding box center [47, 144] width 40 height 16
